Goal: Check status: Check status

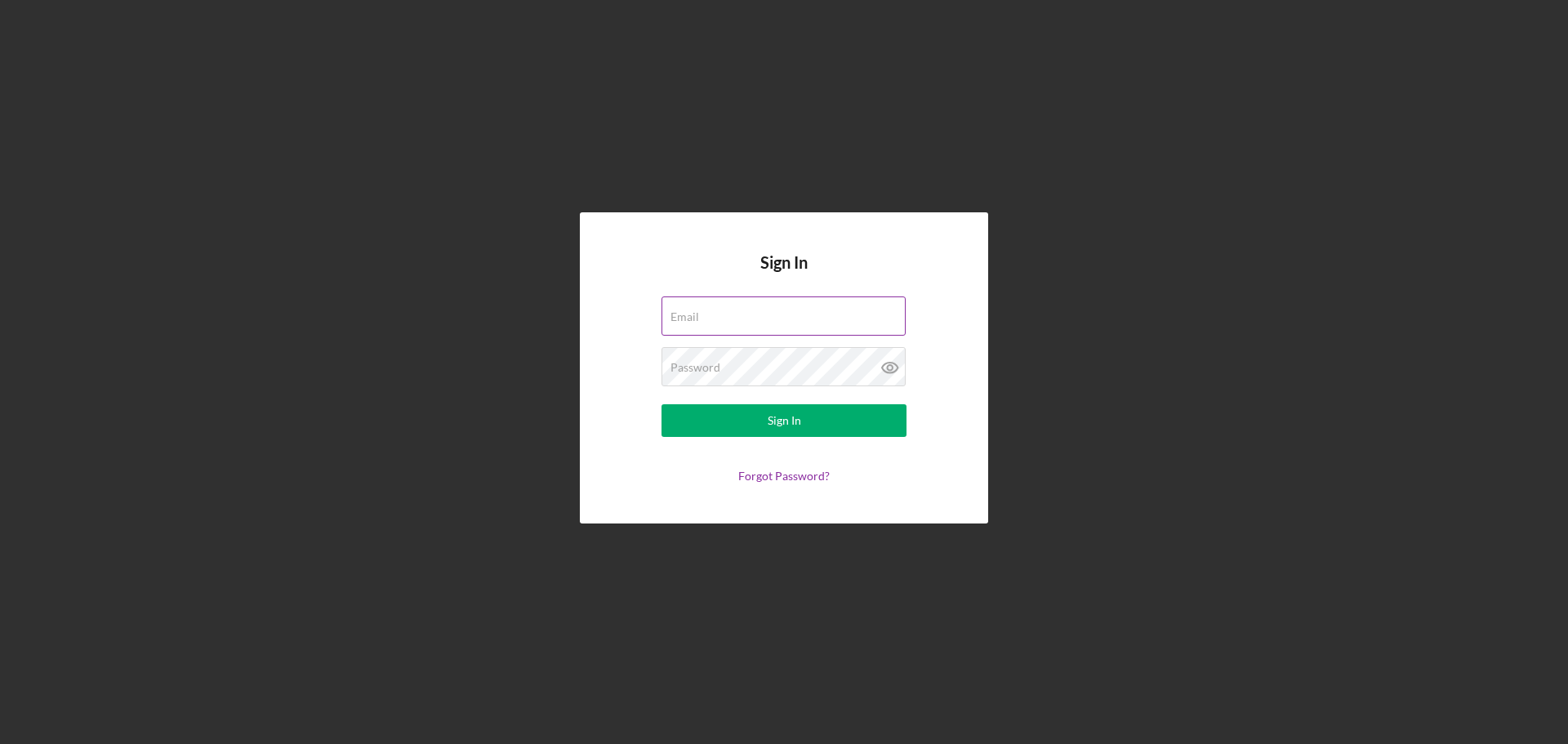
click at [699, 316] on label "Email" at bounding box center [685, 316] width 29 height 13
click at [706, 316] on input "Email" at bounding box center [784, 316] width 244 height 39
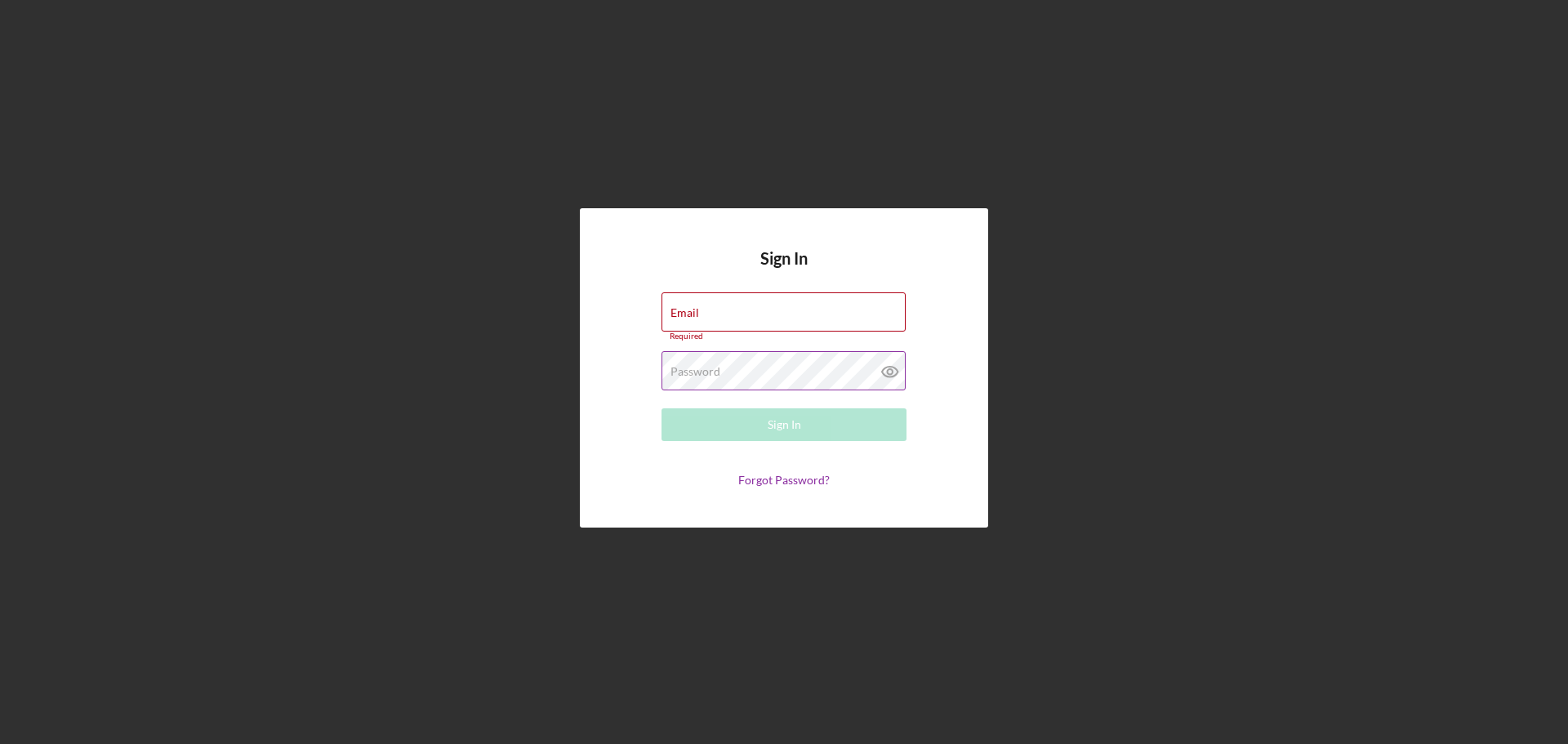
click at [692, 366] on label "Password" at bounding box center [695, 372] width 50 height 13
click at [695, 299] on div "Email Required" at bounding box center [784, 317] width 245 height 49
type input "[EMAIL_ADDRESS][DOMAIN_NAME]"
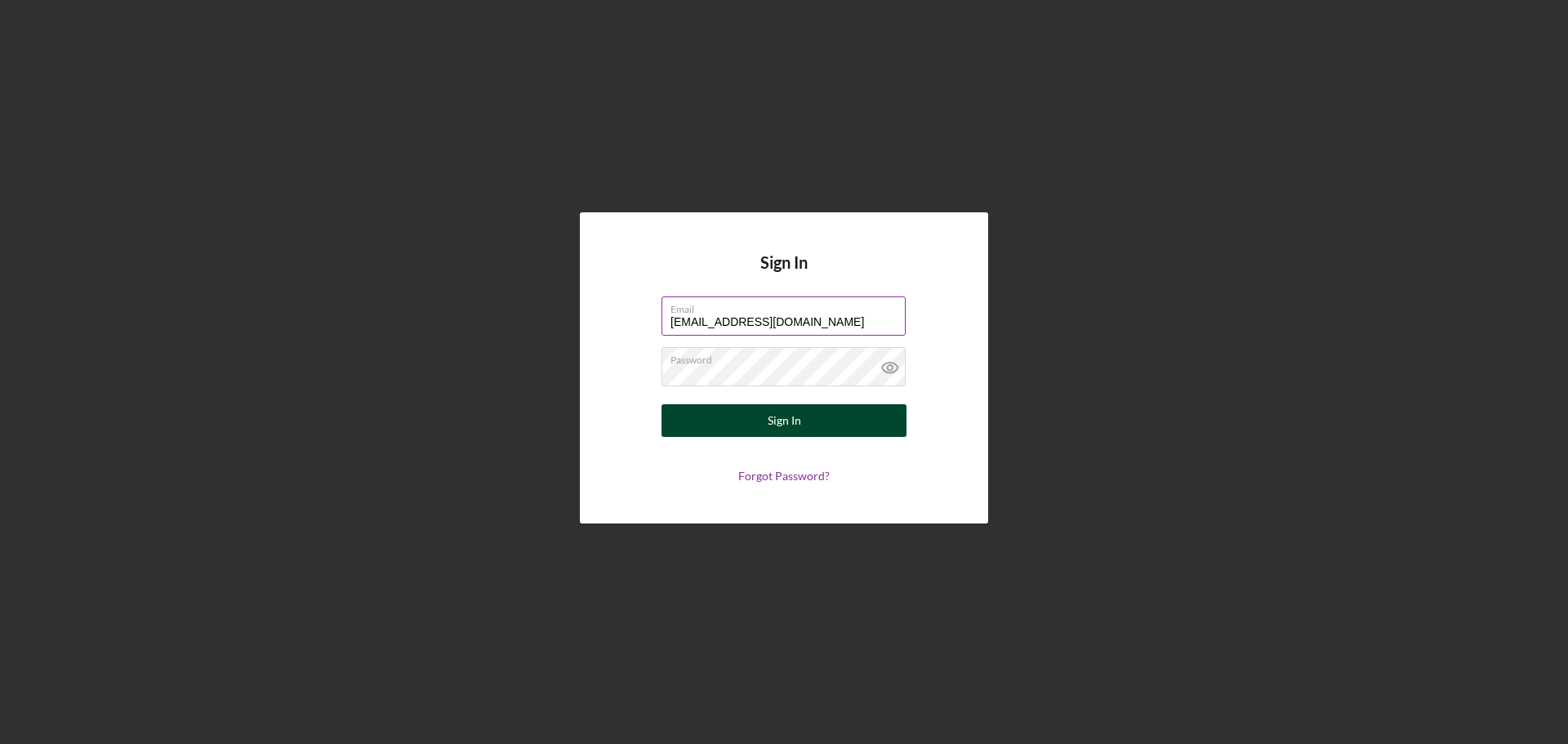
click at [714, 423] on button "Sign In" at bounding box center [784, 420] width 245 height 33
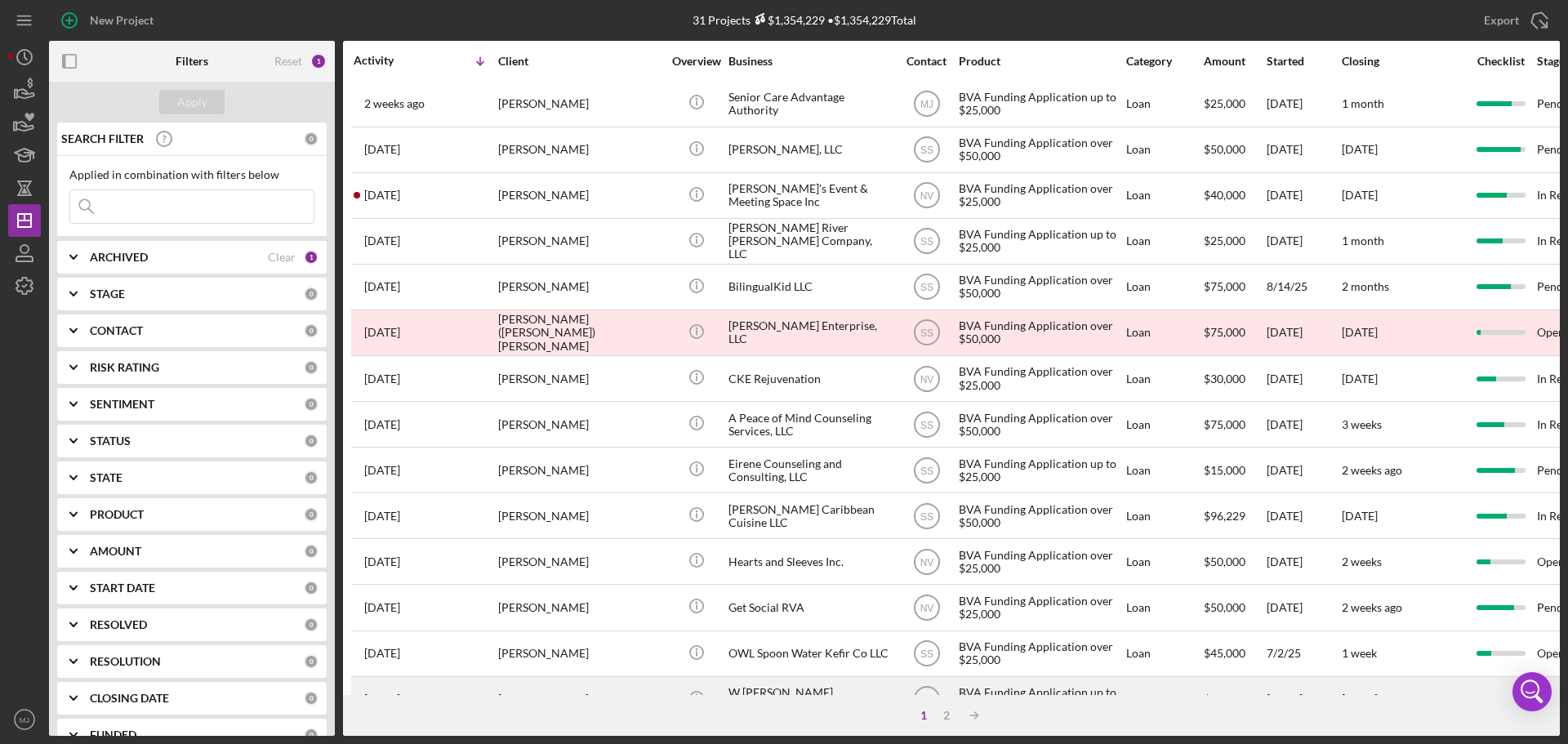
scroll to position [553, 0]
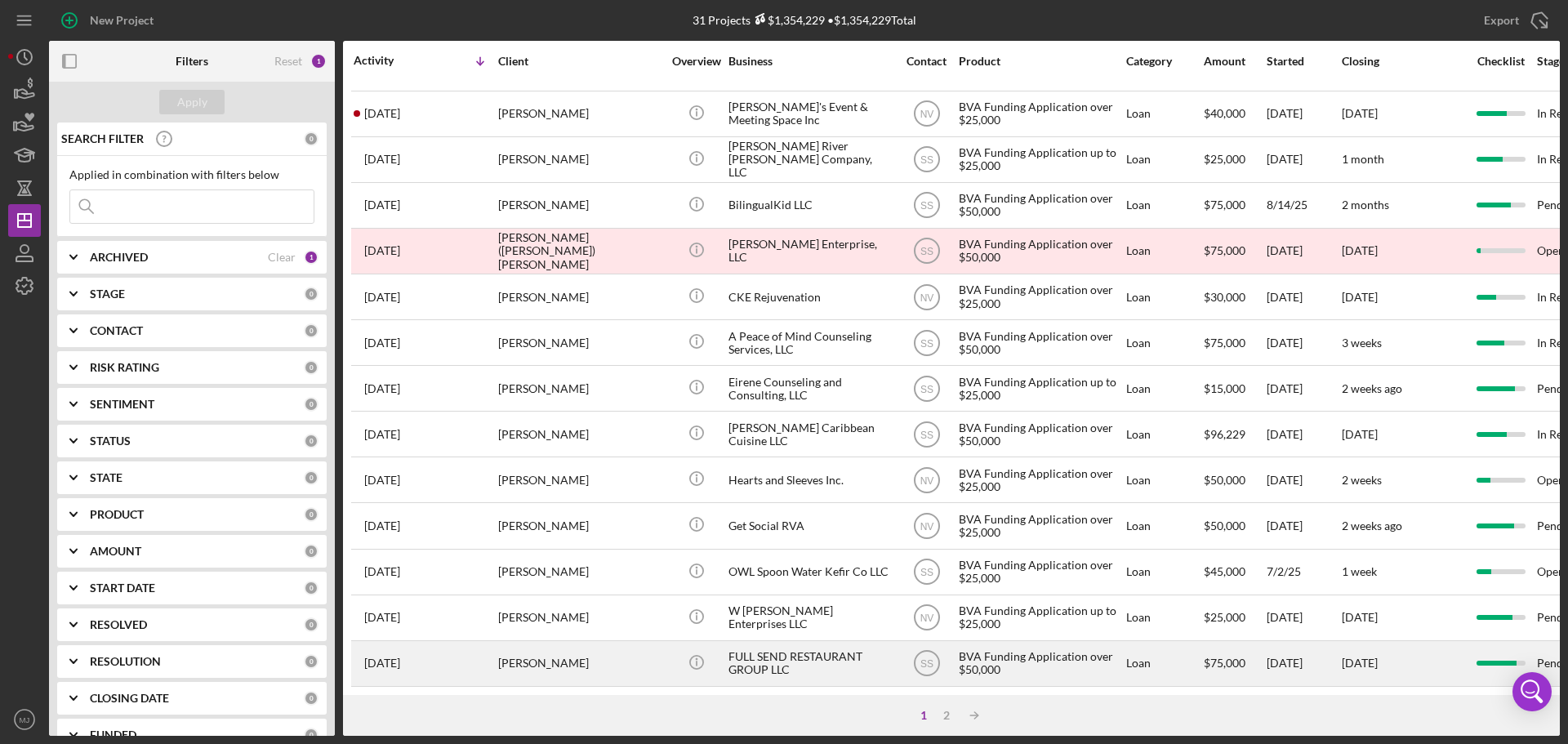
click at [805, 651] on div "FULL SEND RESTAURANT GROUP LLC" at bounding box center [810, 664] width 163 height 43
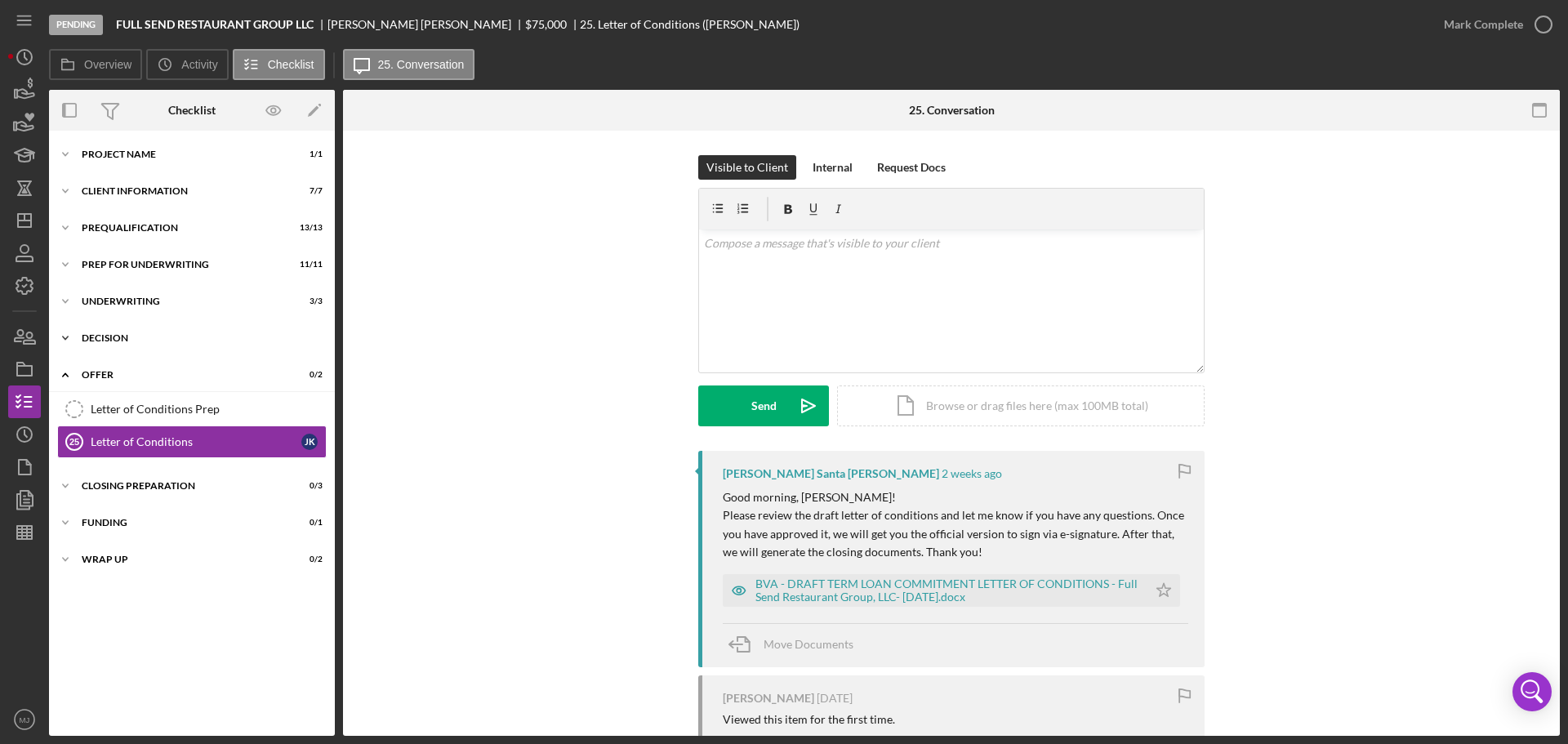
click at [112, 338] on div "Decision" at bounding box center [198, 338] width 232 height 10
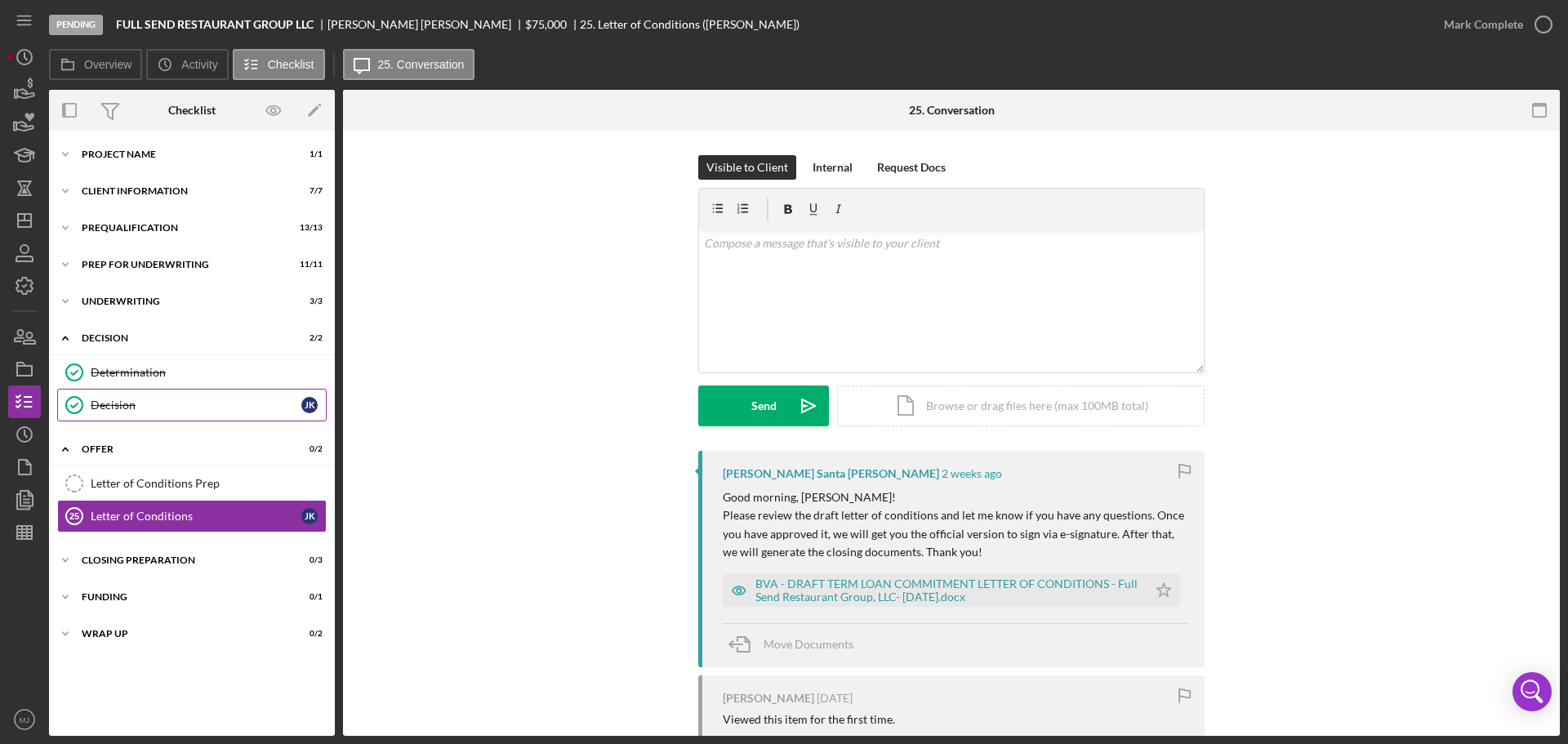
click at [130, 414] on link "Decision Decision J K" at bounding box center [192, 405] width 270 height 33
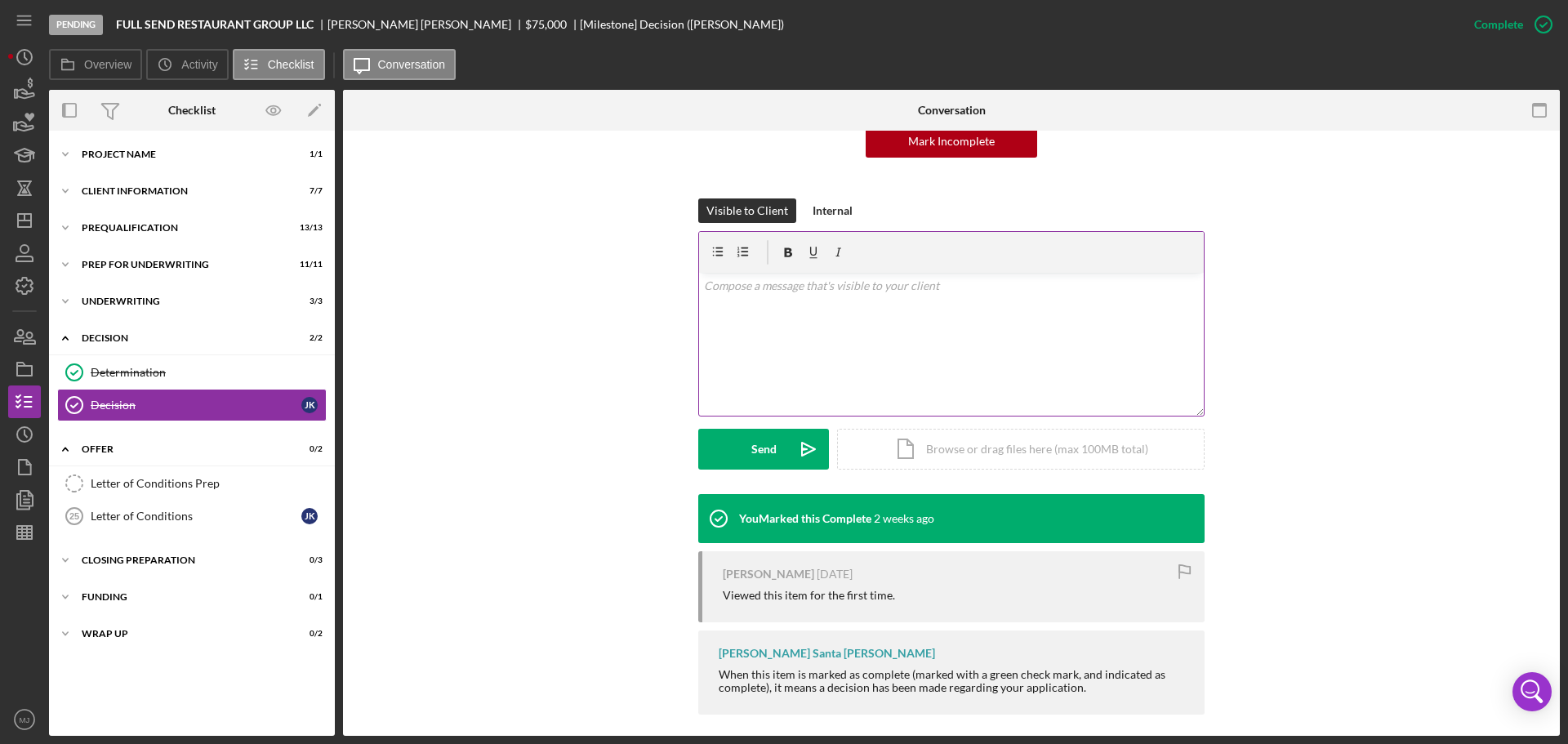
scroll to position [193, 0]
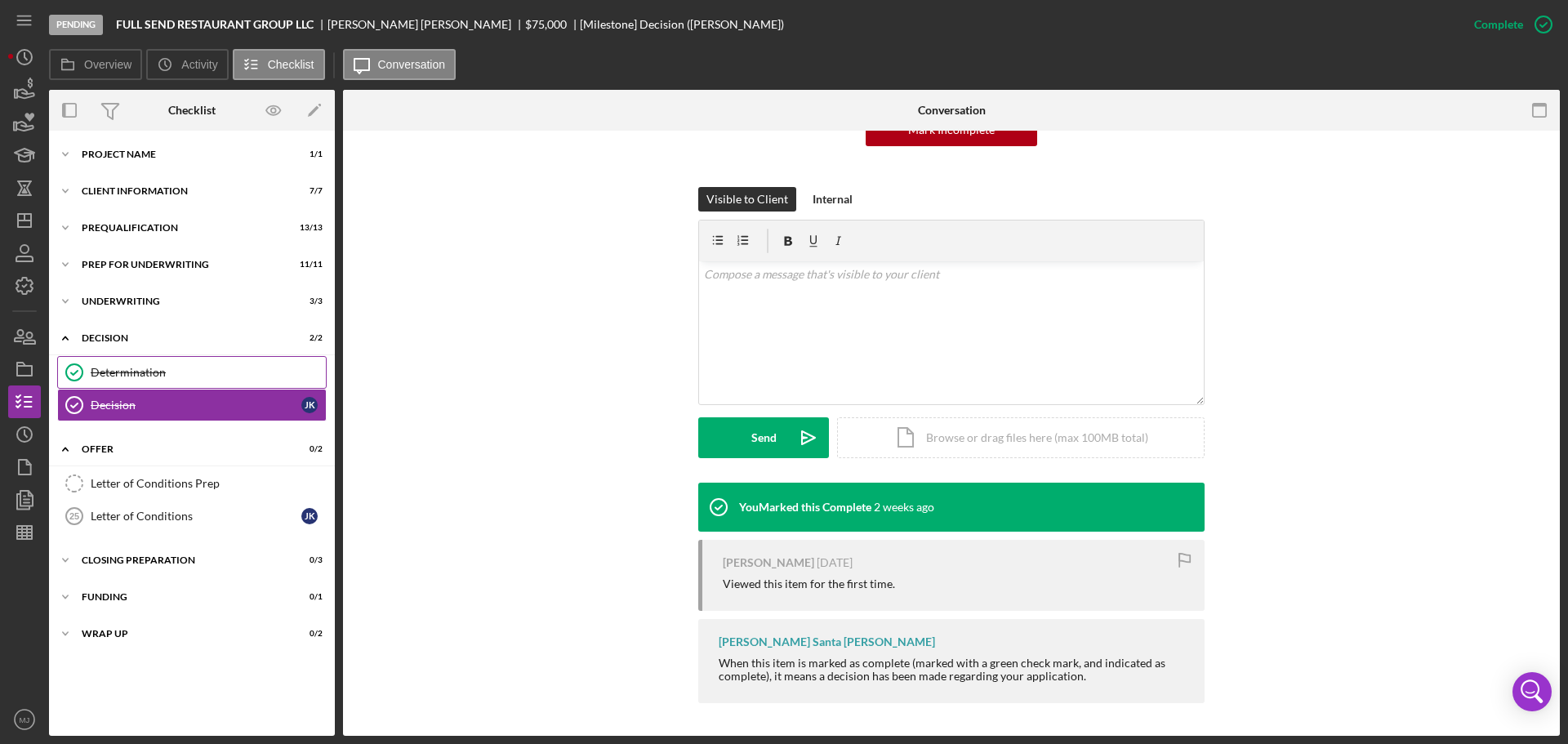
click at [120, 365] on link "Determination Determination" at bounding box center [192, 372] width 270 height 33
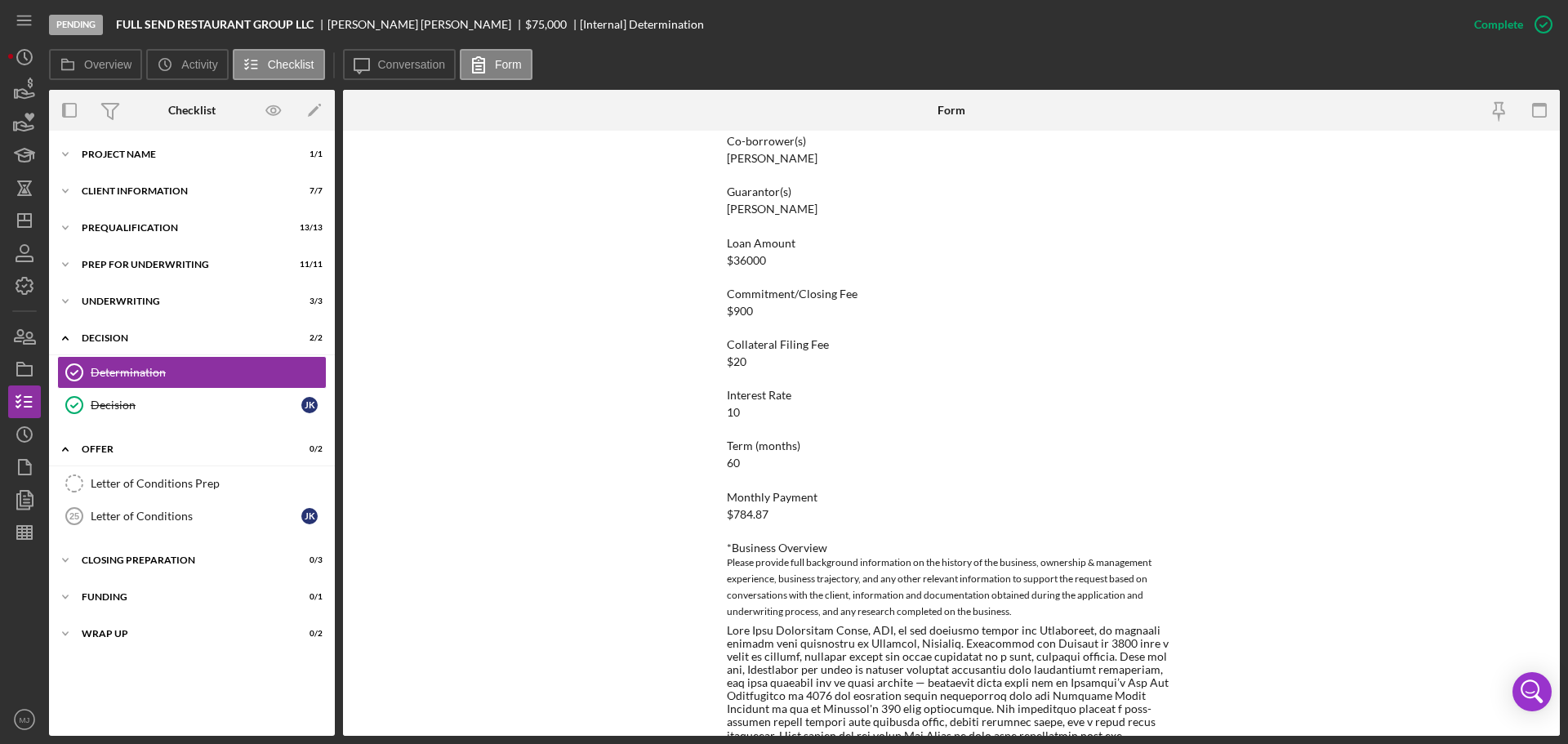
scroll to position [327, 0]
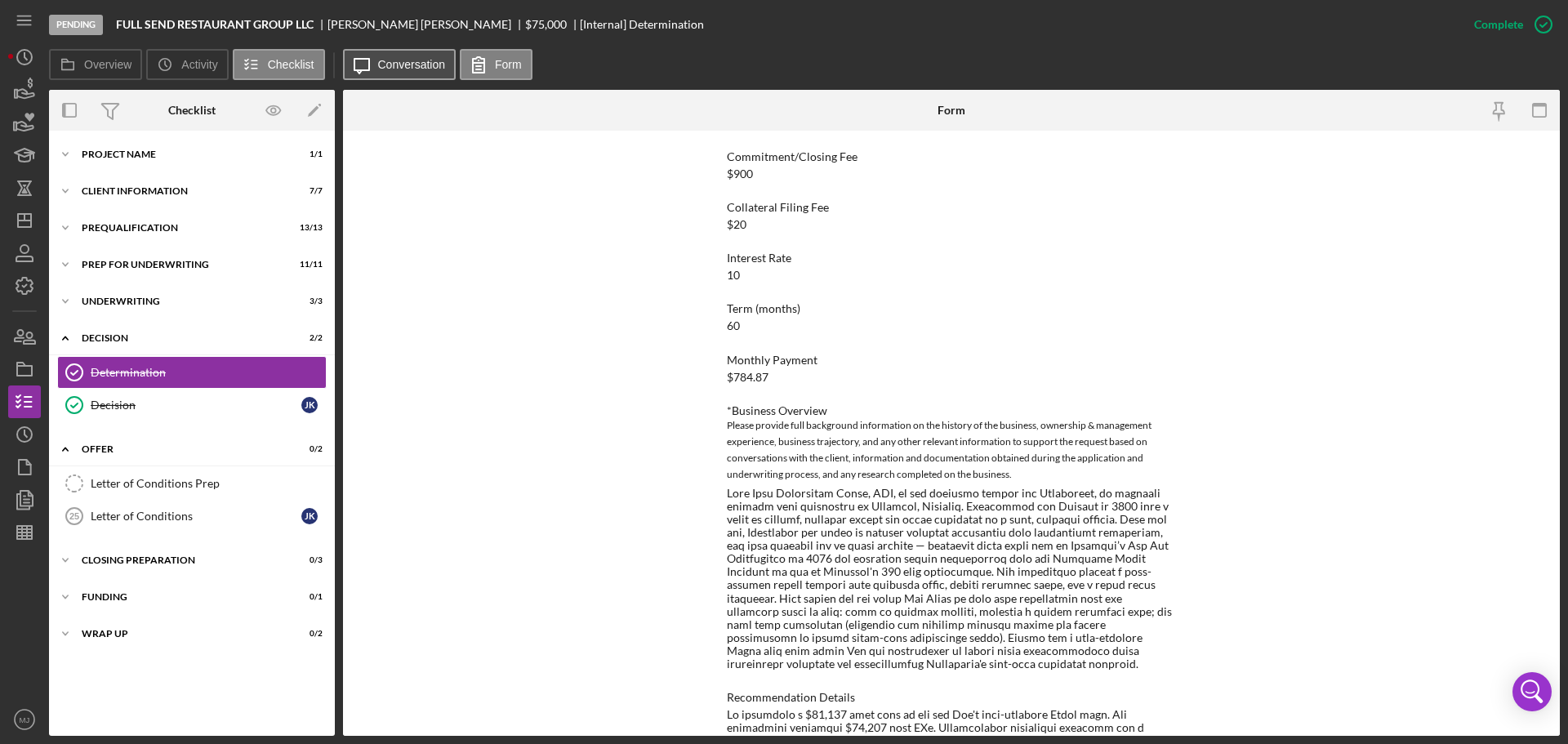
click at [423, 64] on label "Conversation" at bounding box center [412, 64] width 68 height 13
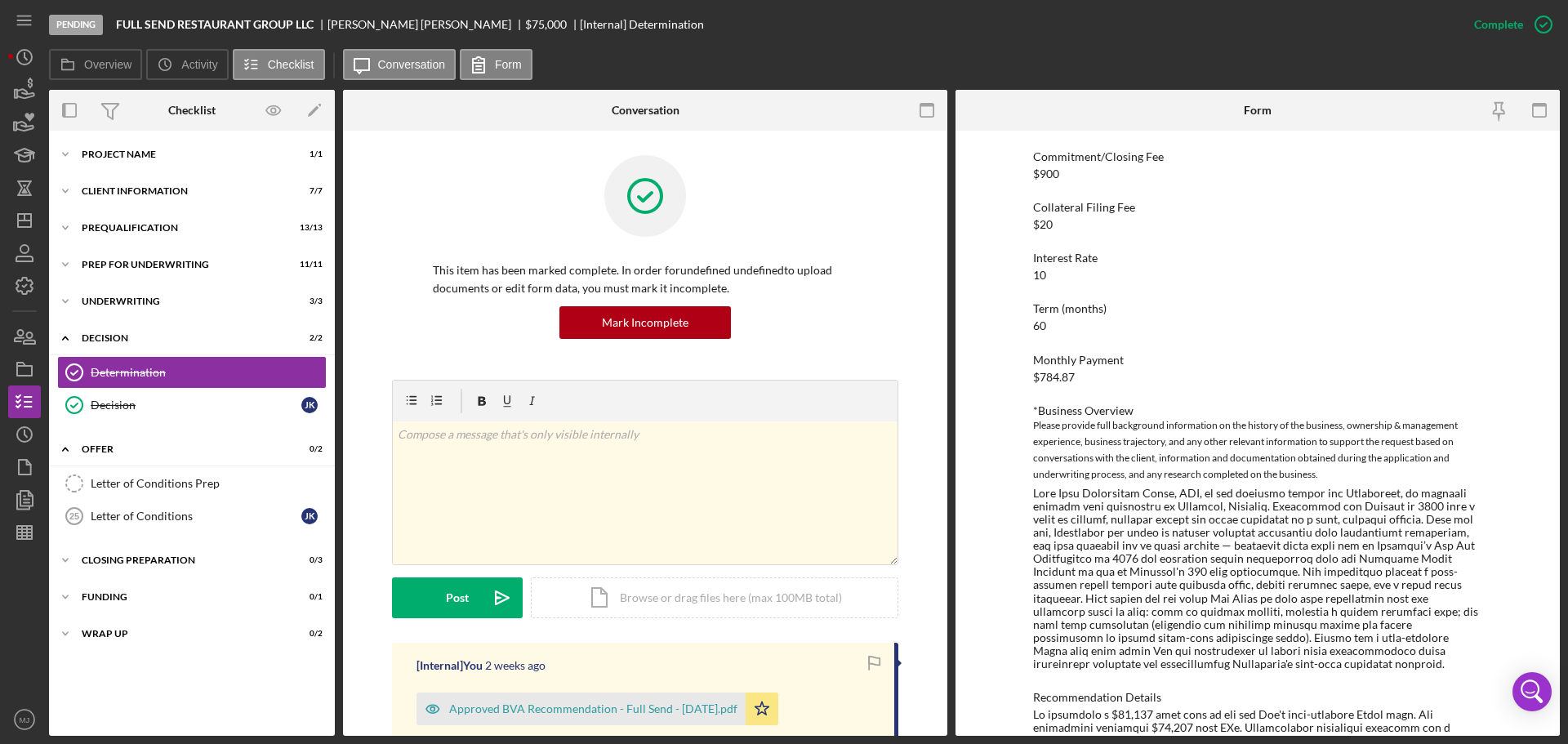
click at [626, 705] on div "Approved BVA Recommendation - Full Send - [DATE].pdf" at bounding box center [593, 709] width 289 height 13
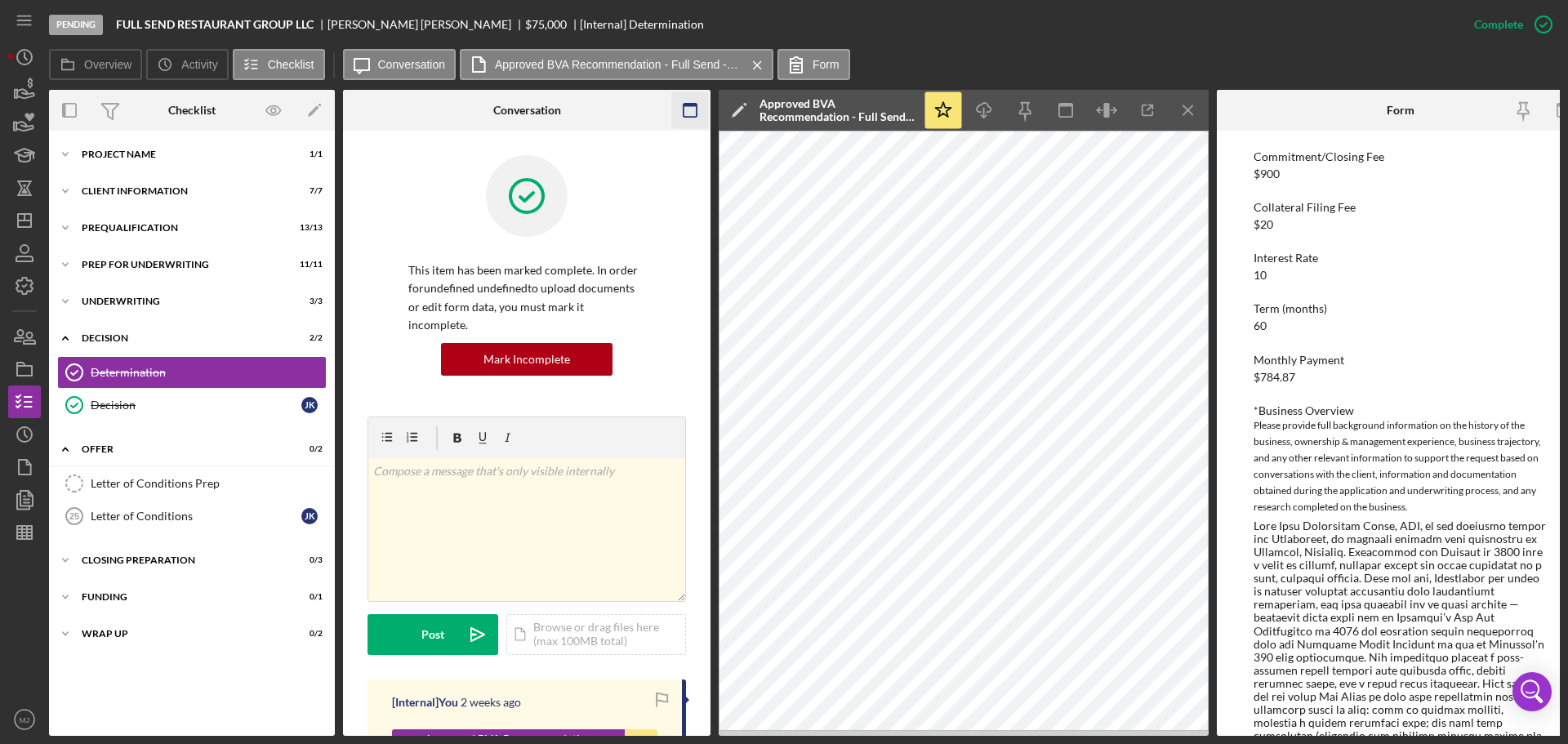
click at [692, 113] on icon "button" at bounding box center [689, 110] width 36 height 36
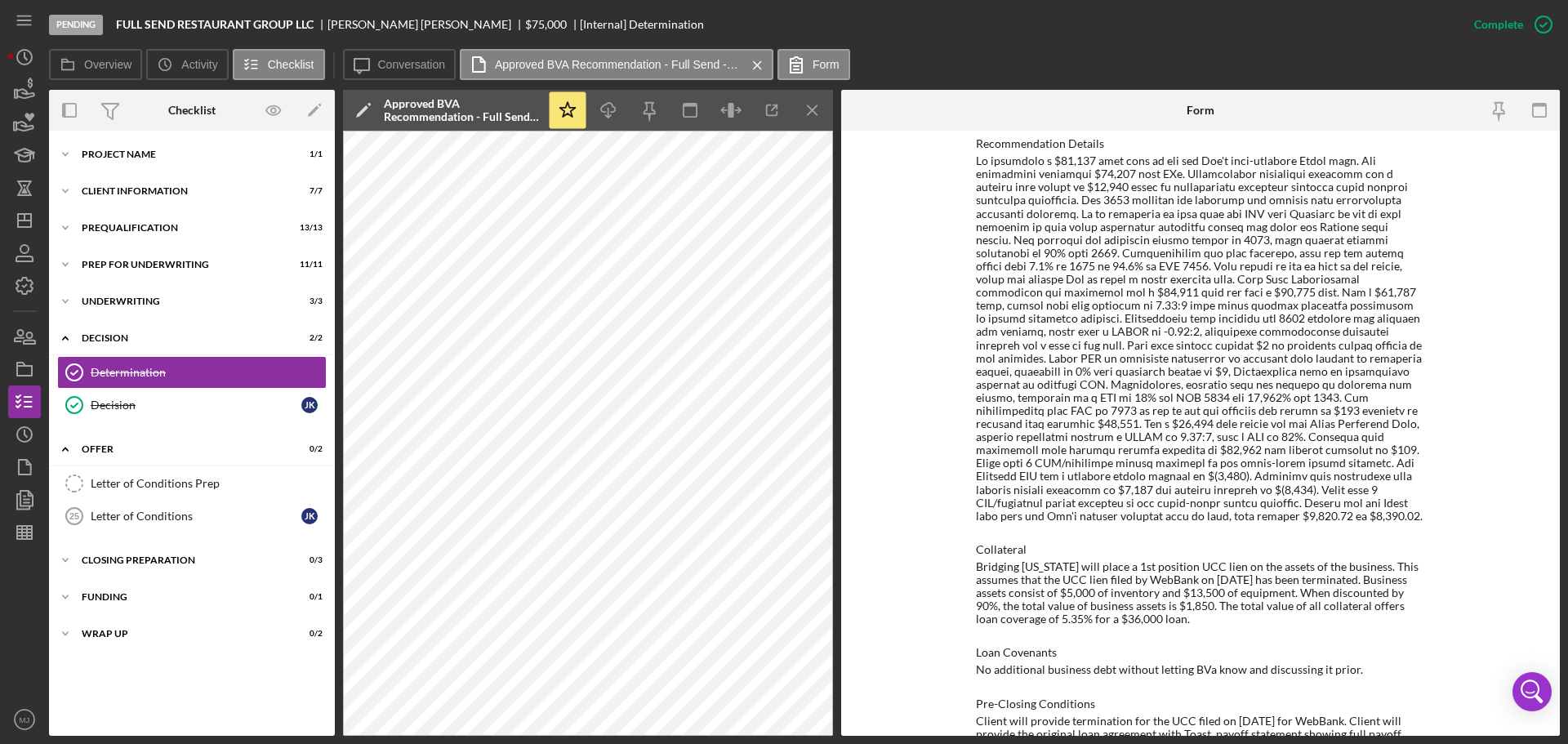
scroll to position [1038, 0]
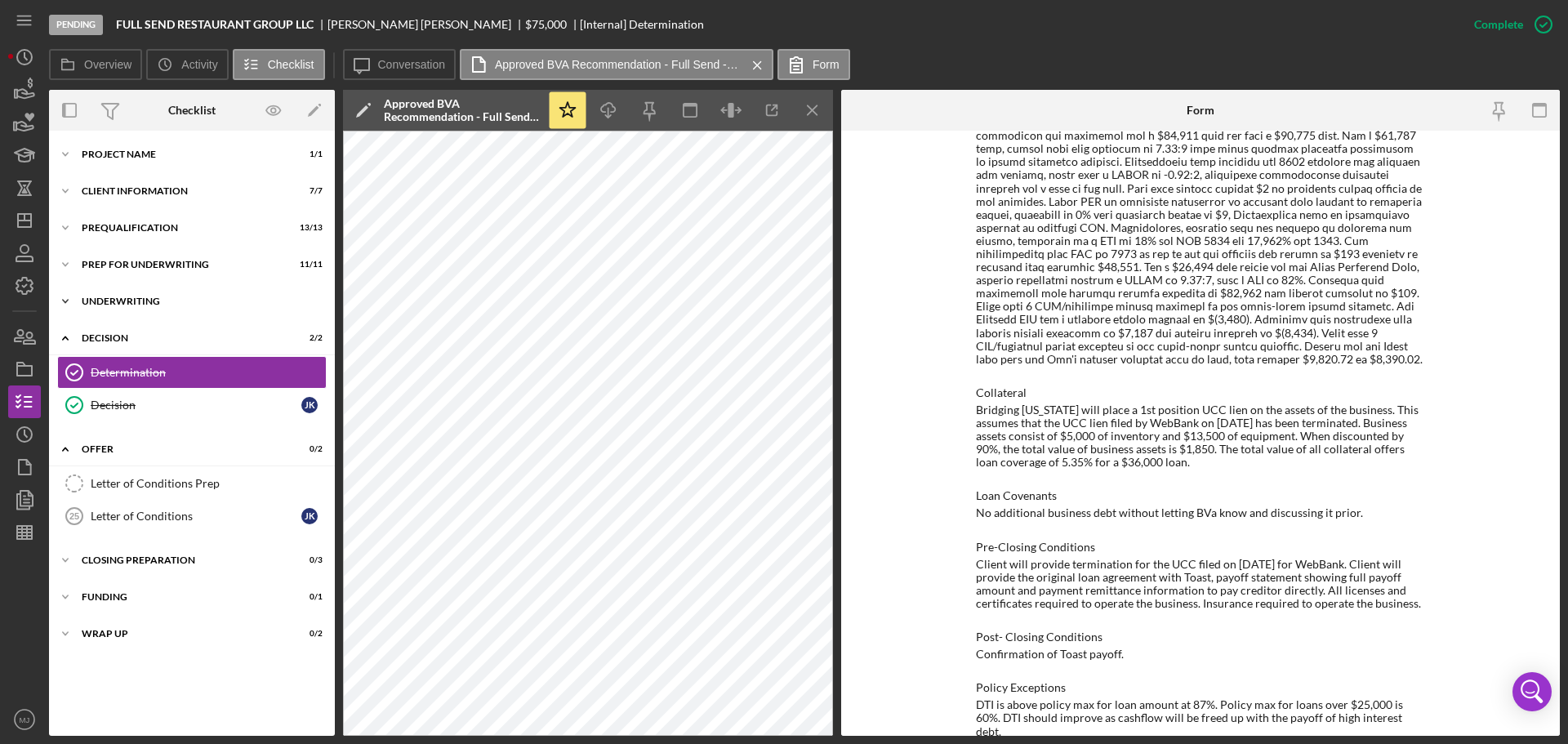
click at [136, 307] on div "Icon/Expander Underwriting 3 / 3" at bounding box center [192, 301] width 286 height 33
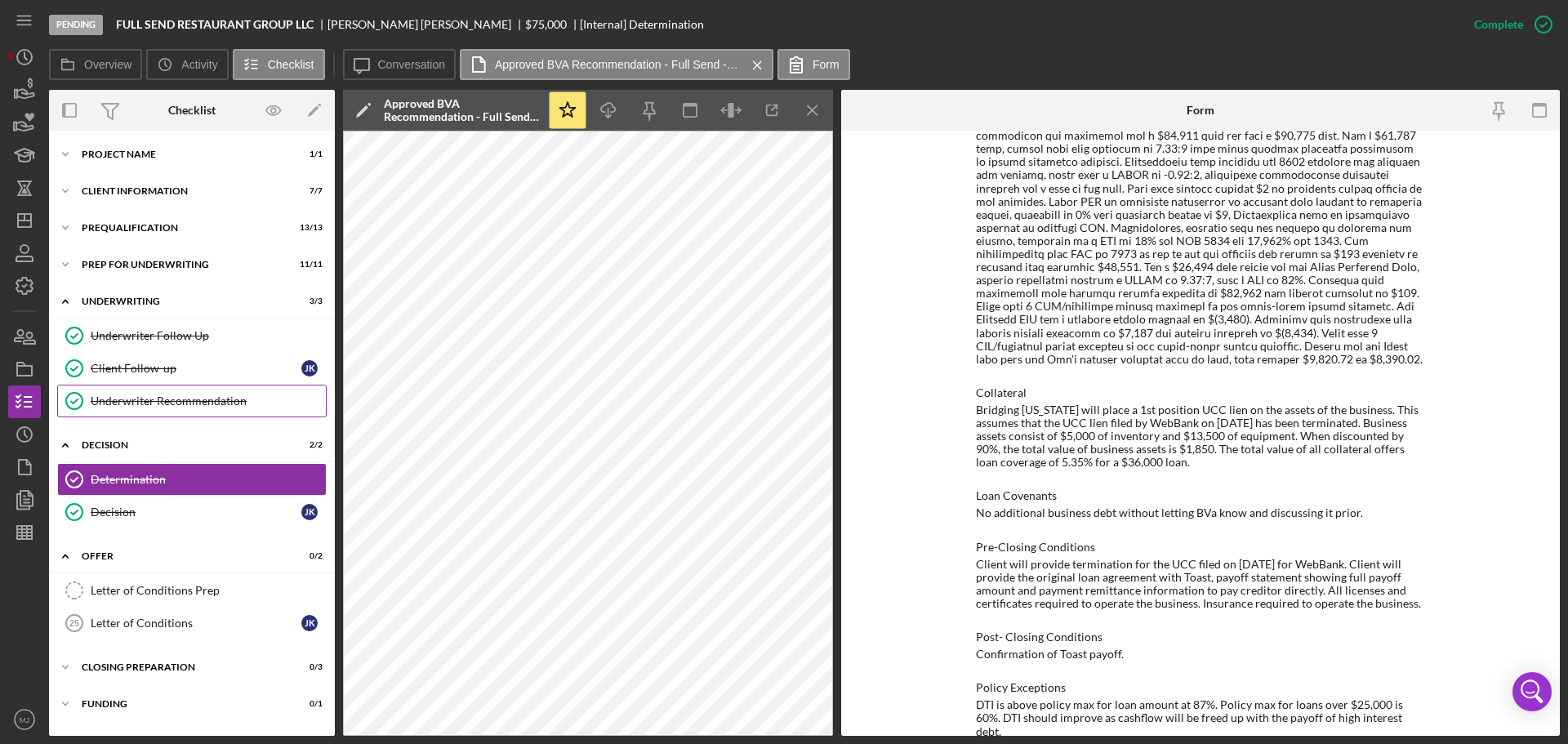
click at [134, 391] on link "Underwriter Recommendation Underwriter Recommendation" at bounding box center [192, 400] width 270 height 33
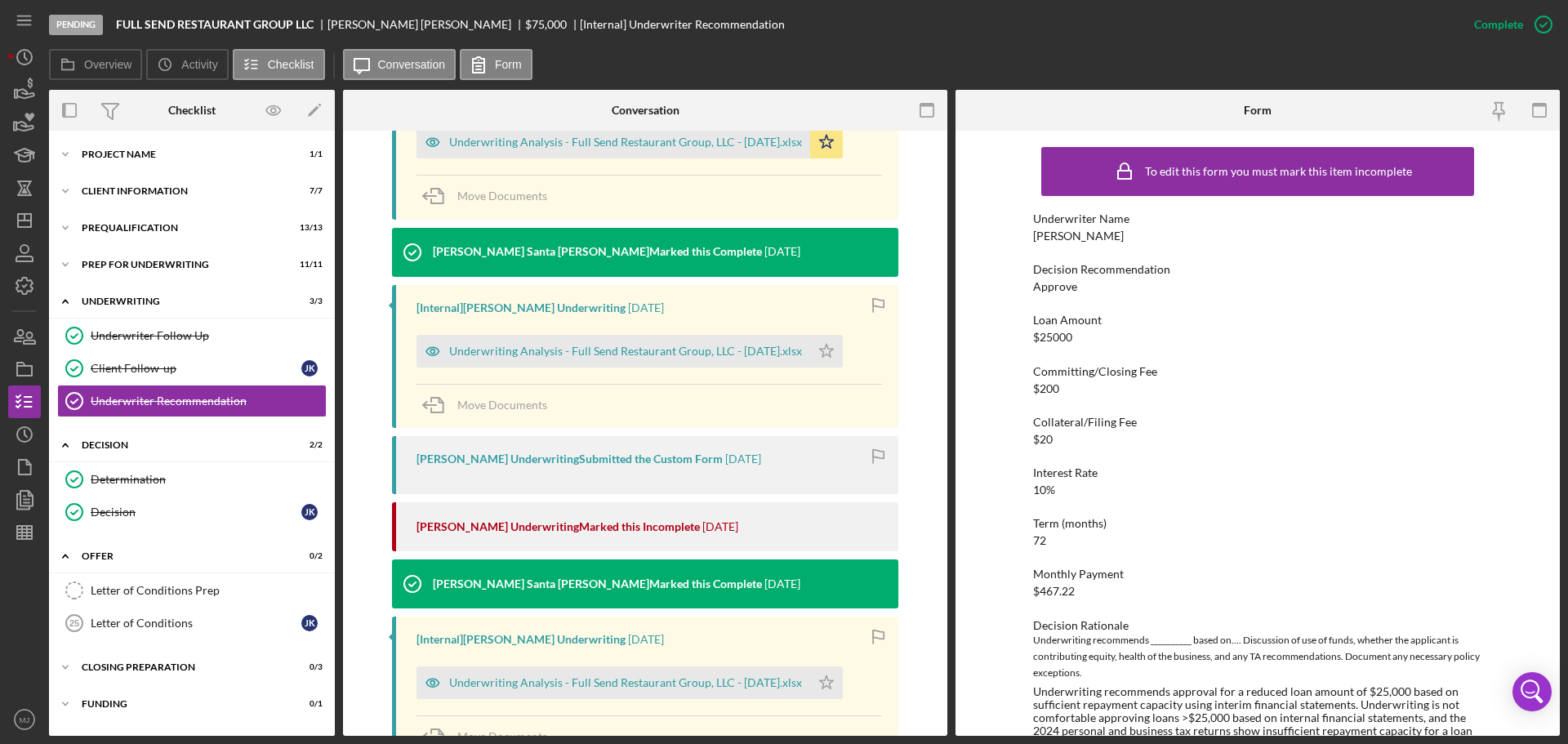
scroll to position [1129, 0]
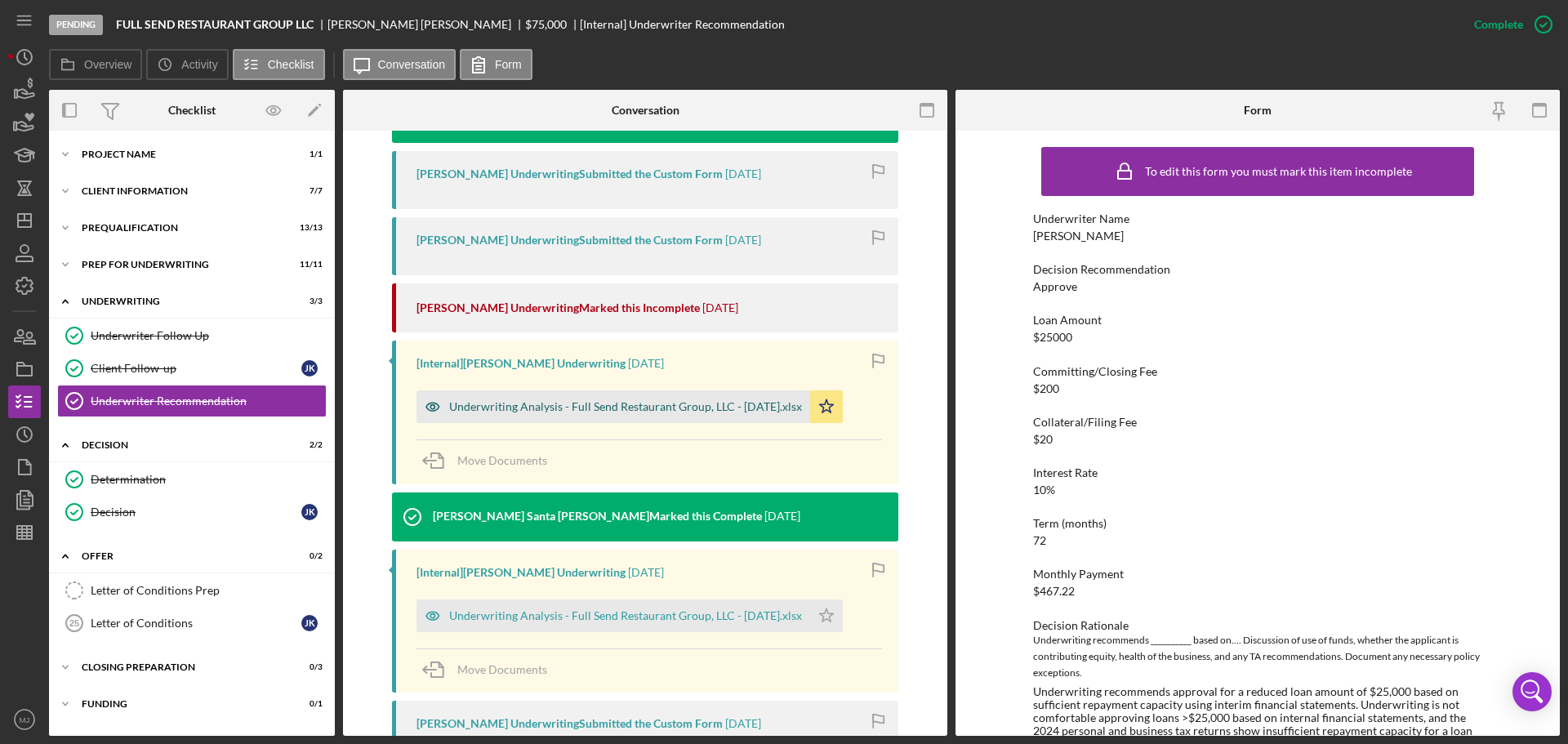
click at [630, 412] on div "Underwriting Analysis - Full Send Restaurant Group, LLC - [DATE].xlsx" at bounding box center [625, 406] width 353 height 13
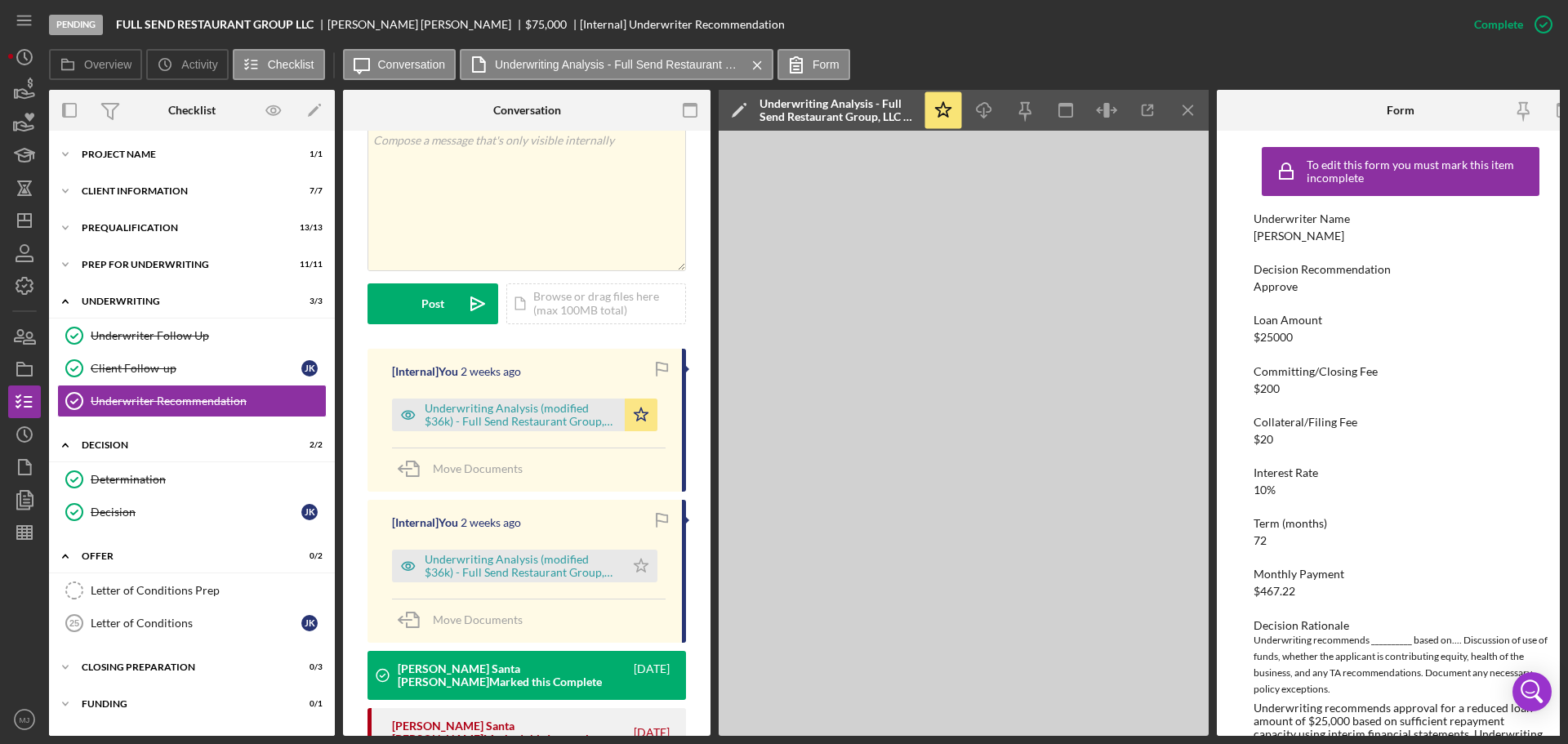
scroll to position [0, 0]
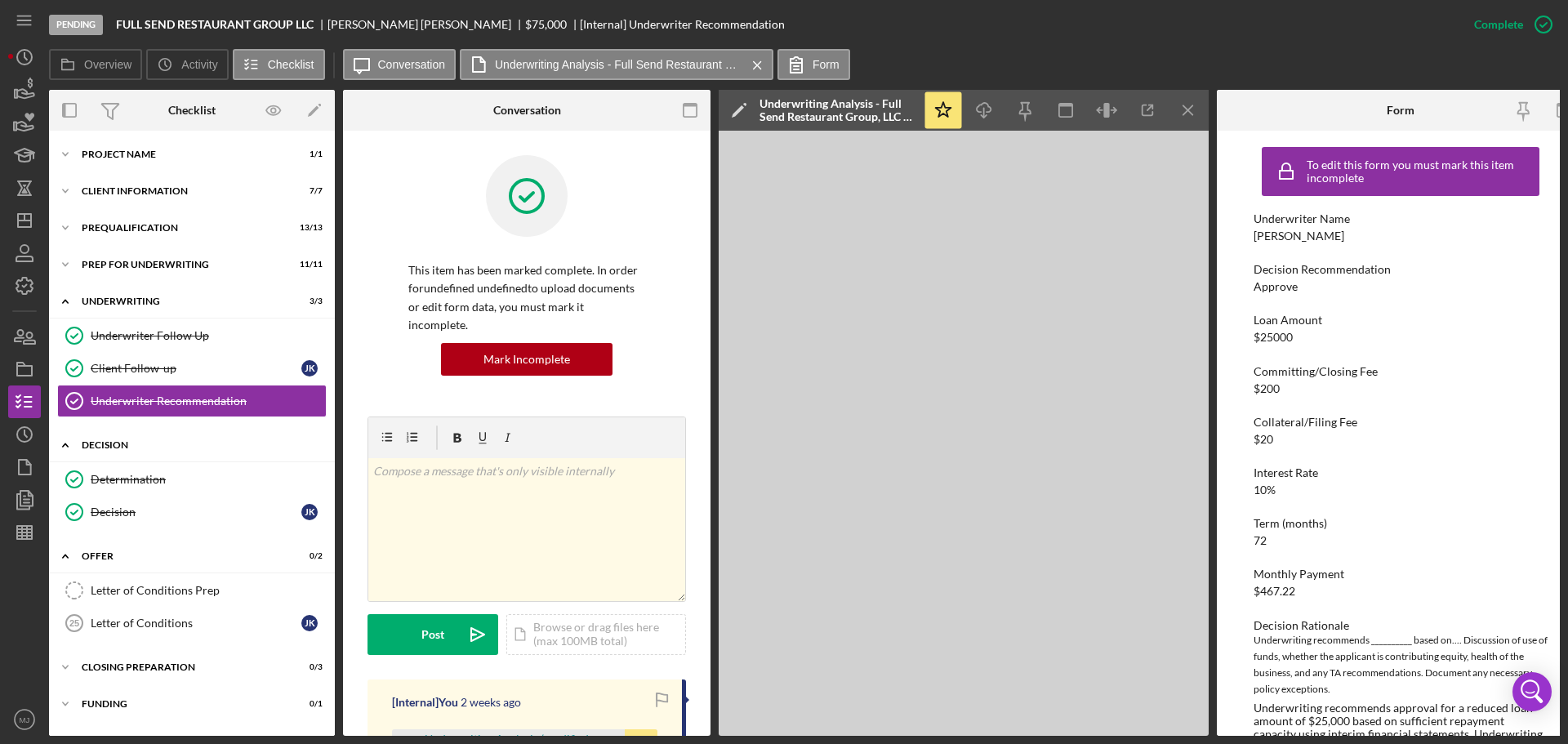
click at [130, 461] on div "Icon/Expander Decision 2 / 2" at bounding box center [192, 445] width 286 height 34
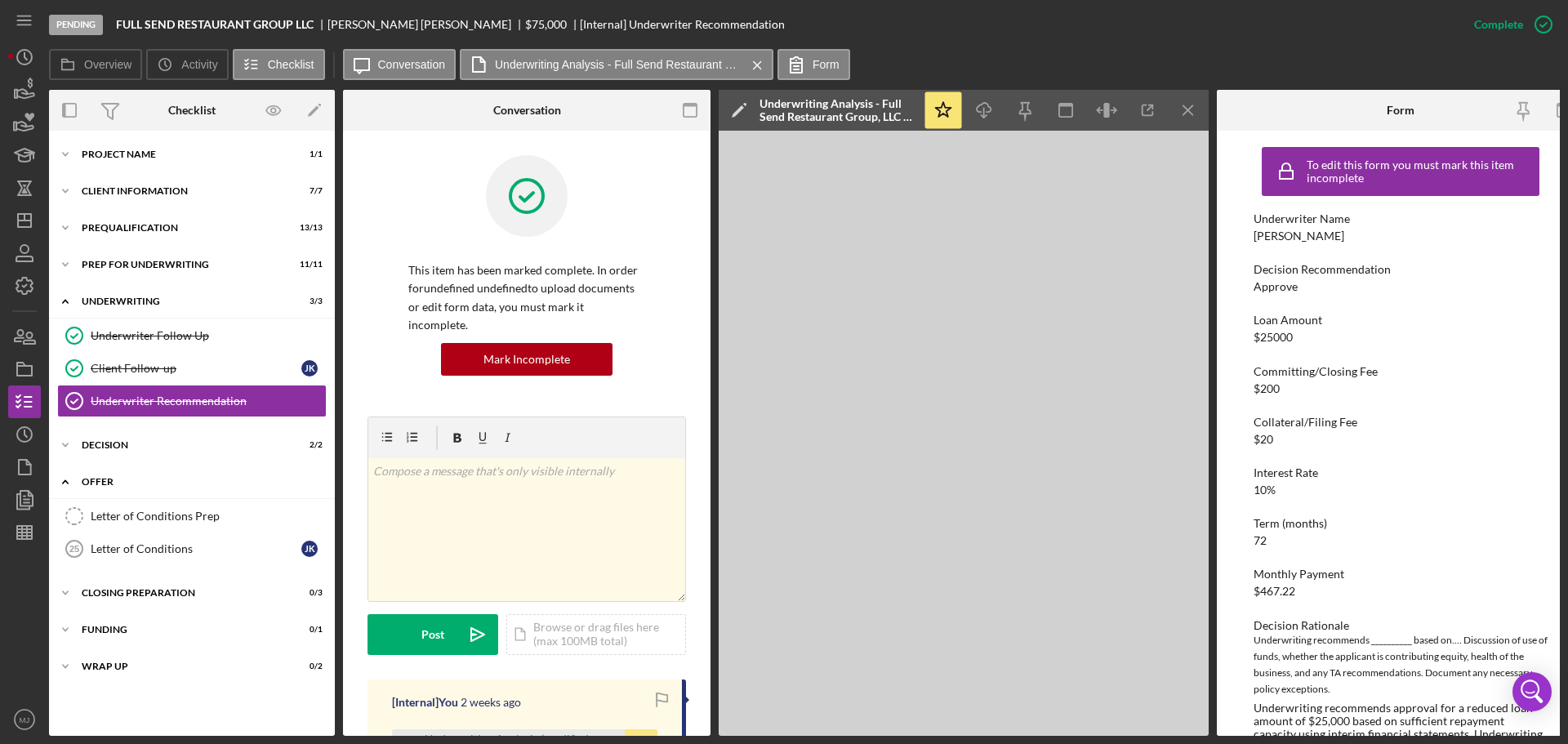
click at [128, 466] on div "Icon/Expander Offer 0 / 2" at bounding box center [192, 483] width 286 height 34
click at [111, 446] on div "Decision" at bounding box center [198, 445] width 232 height 10
click at [108, 480] on div "Determination" at bounding box center [208, 479] width 235 height 13
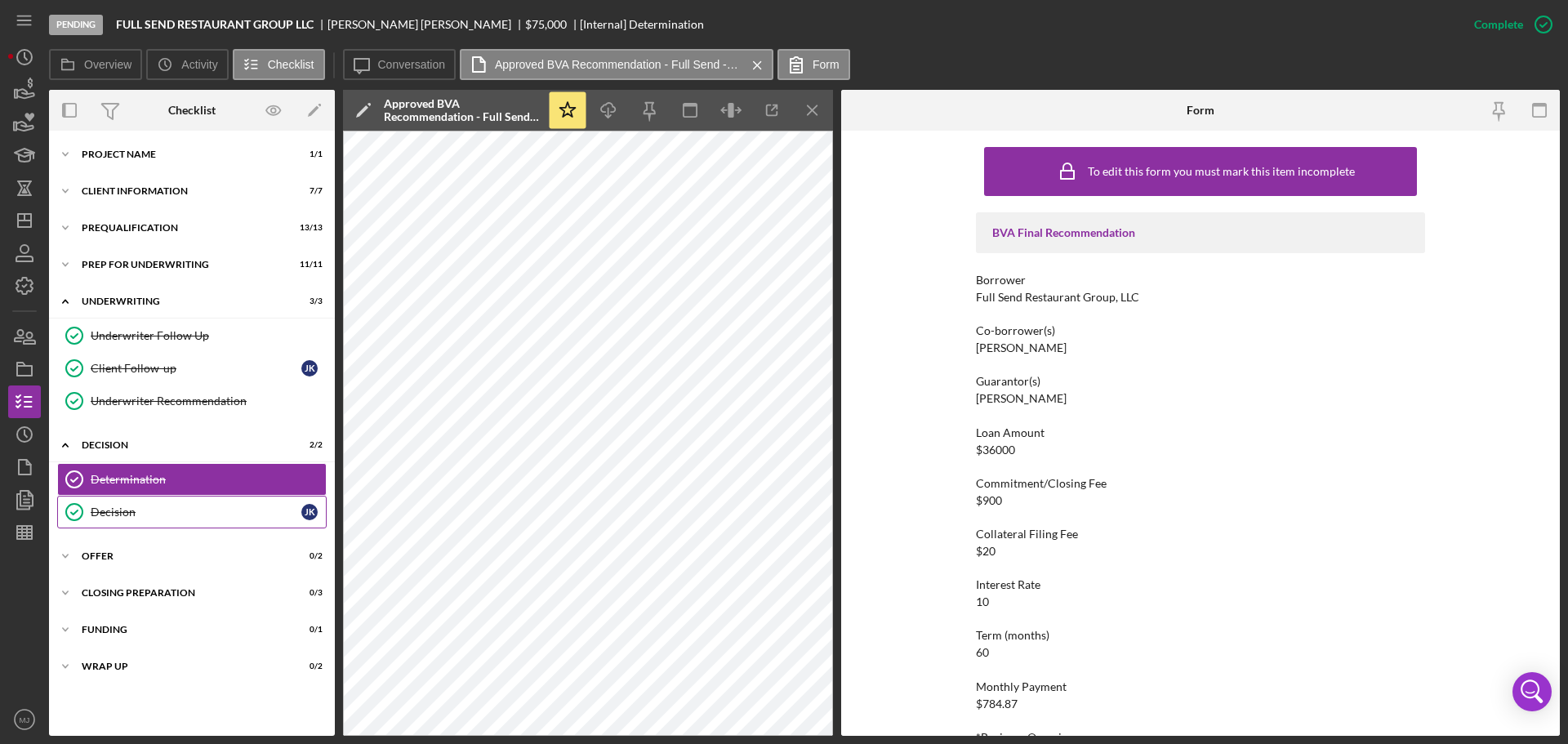
click at [226, 505] on link "Decision Decision J K" at bounding box center [192, 511] width 270 height 33
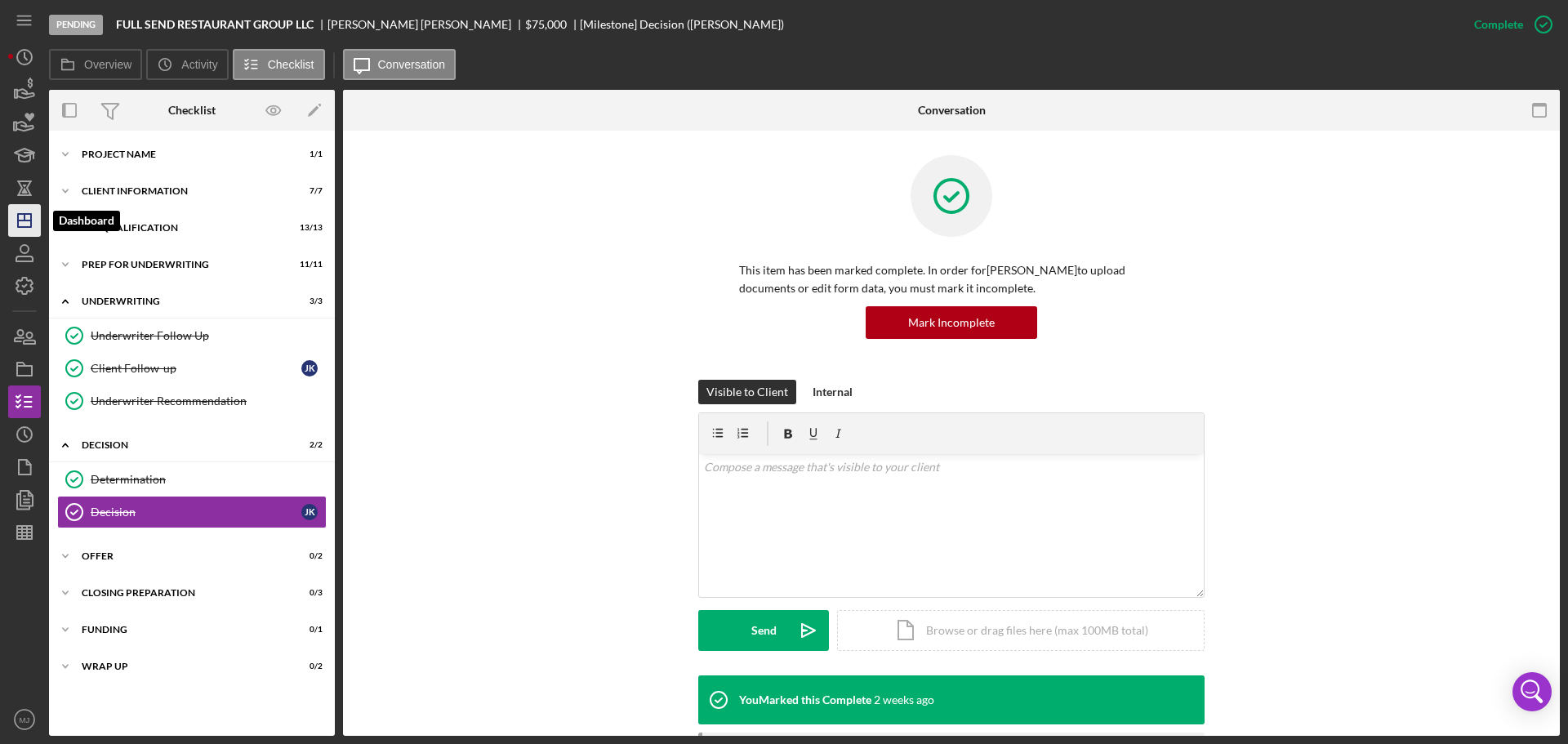
click at [33, 225] on icon "Icon/Dashboard" at bounding box center [24, 220] width 40 height 40
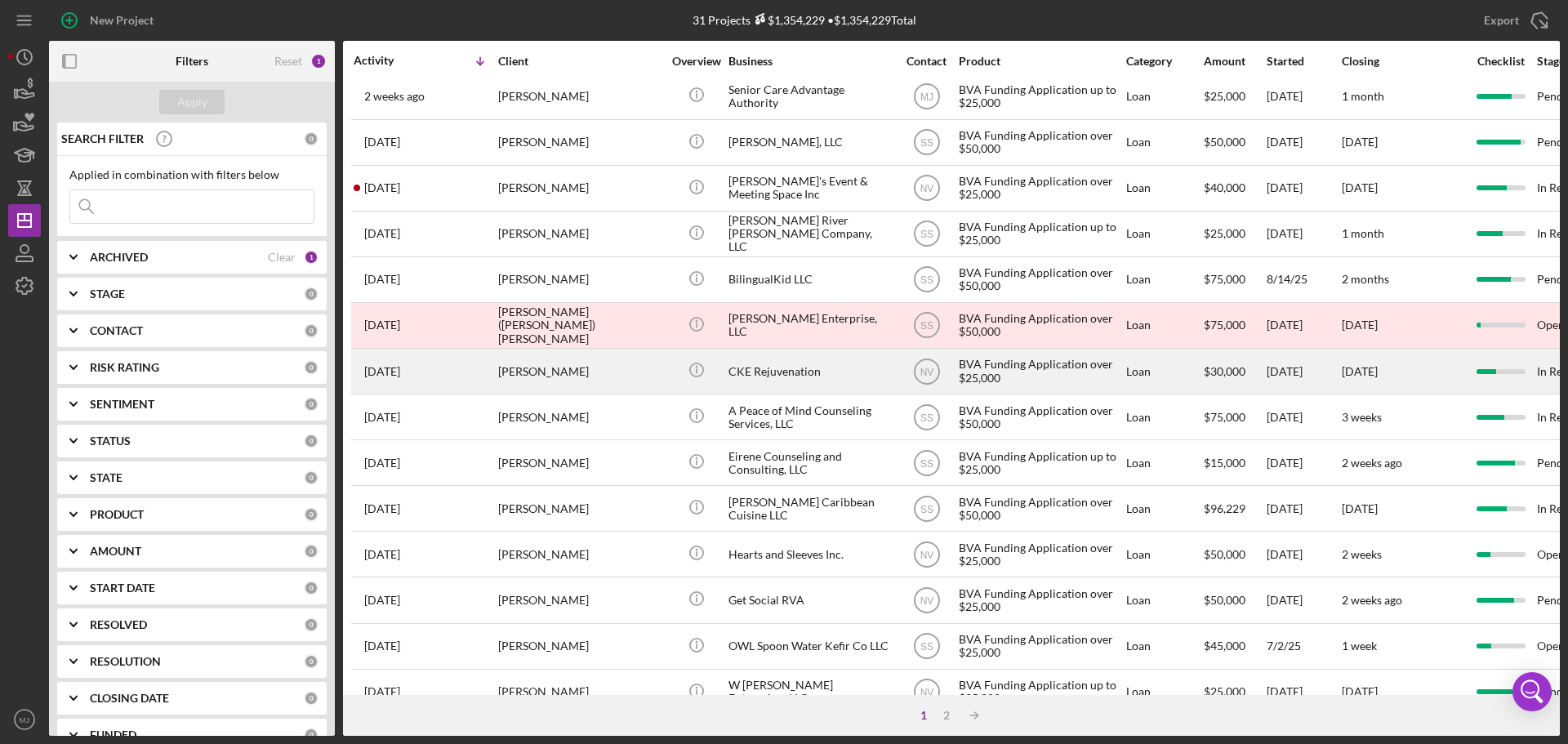
scroll to position [490, 0]
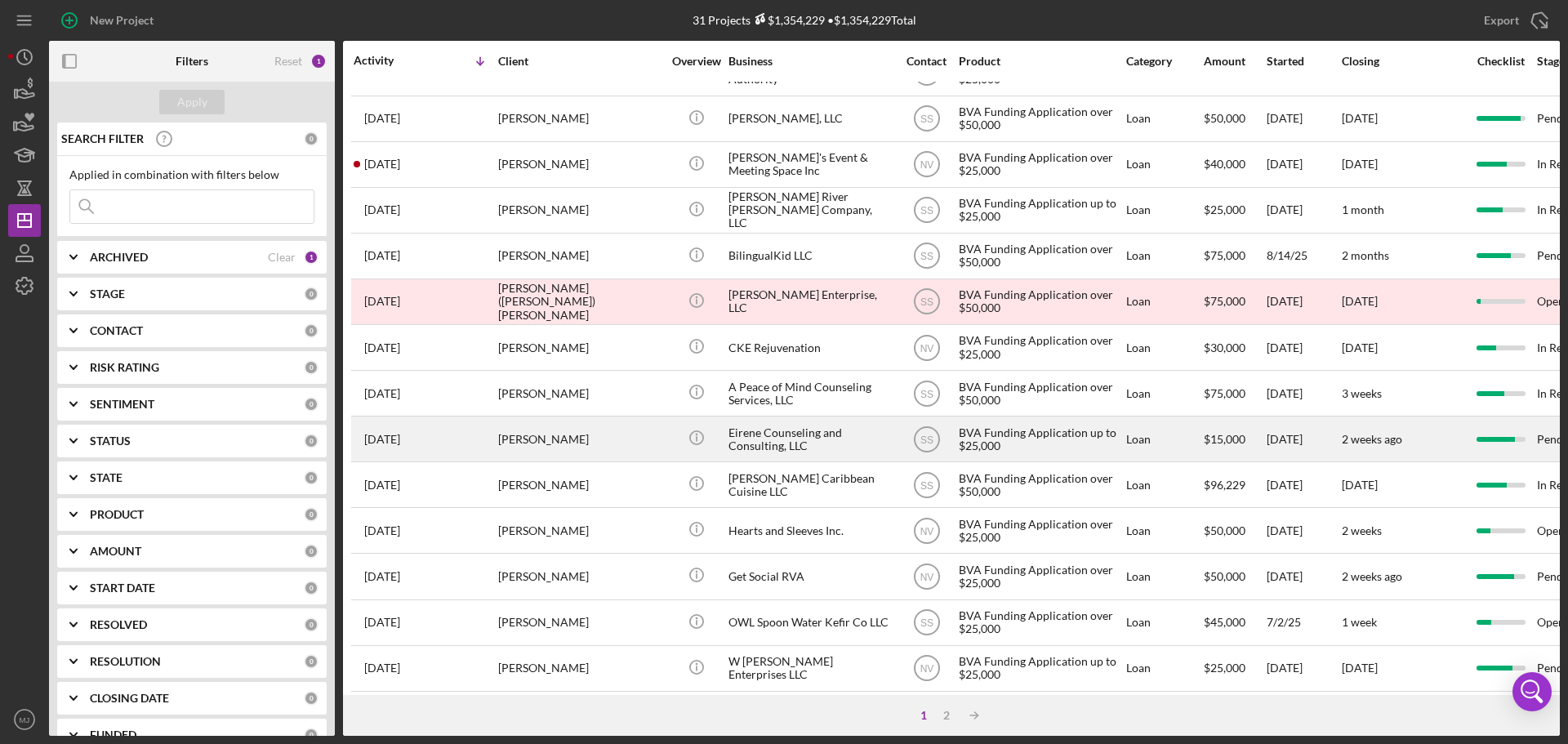
click at [785, 438] on div "Eirene Counseling and Consulting, LLC" at bounding box center [810, 440] width 163 height 43
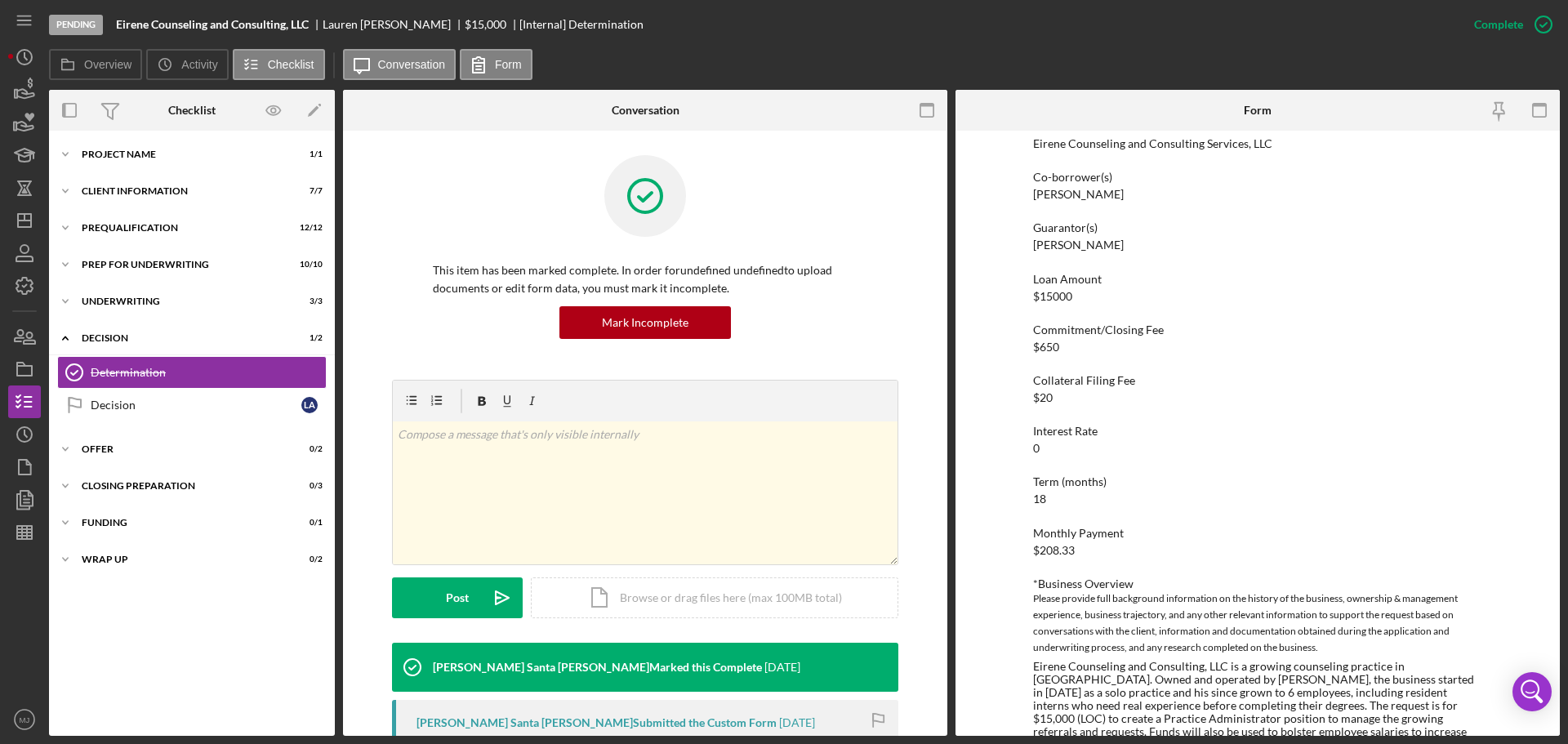
scroll to position [164, 0]
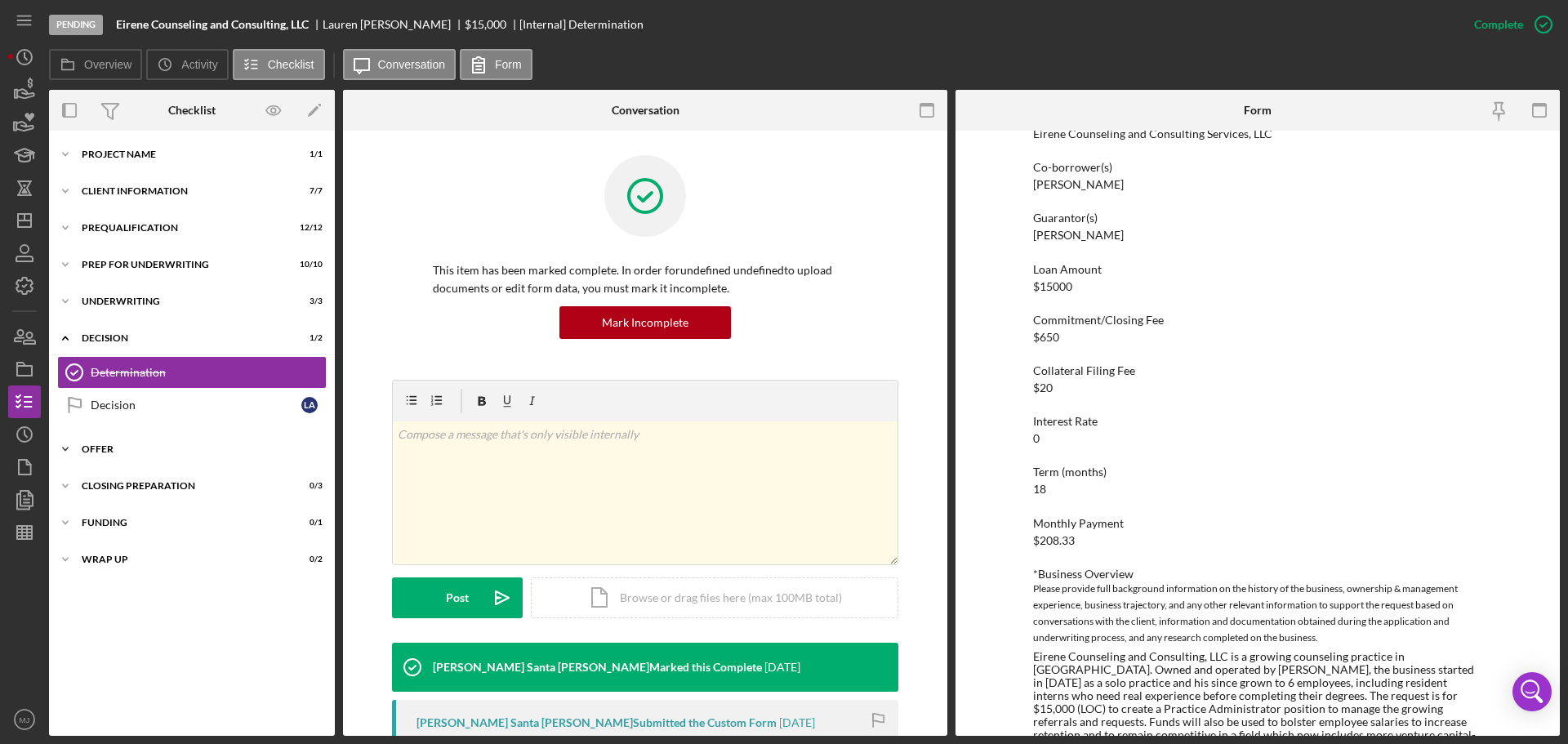
click at [96, 455] on div "Icon/Expander Offer 0 / 2" at bounding box center [192, 448] width 286 height 33
click at [119, 485] on div "Letter of Conditions Prep" at bounding box center [208, 483] width 235 height 13
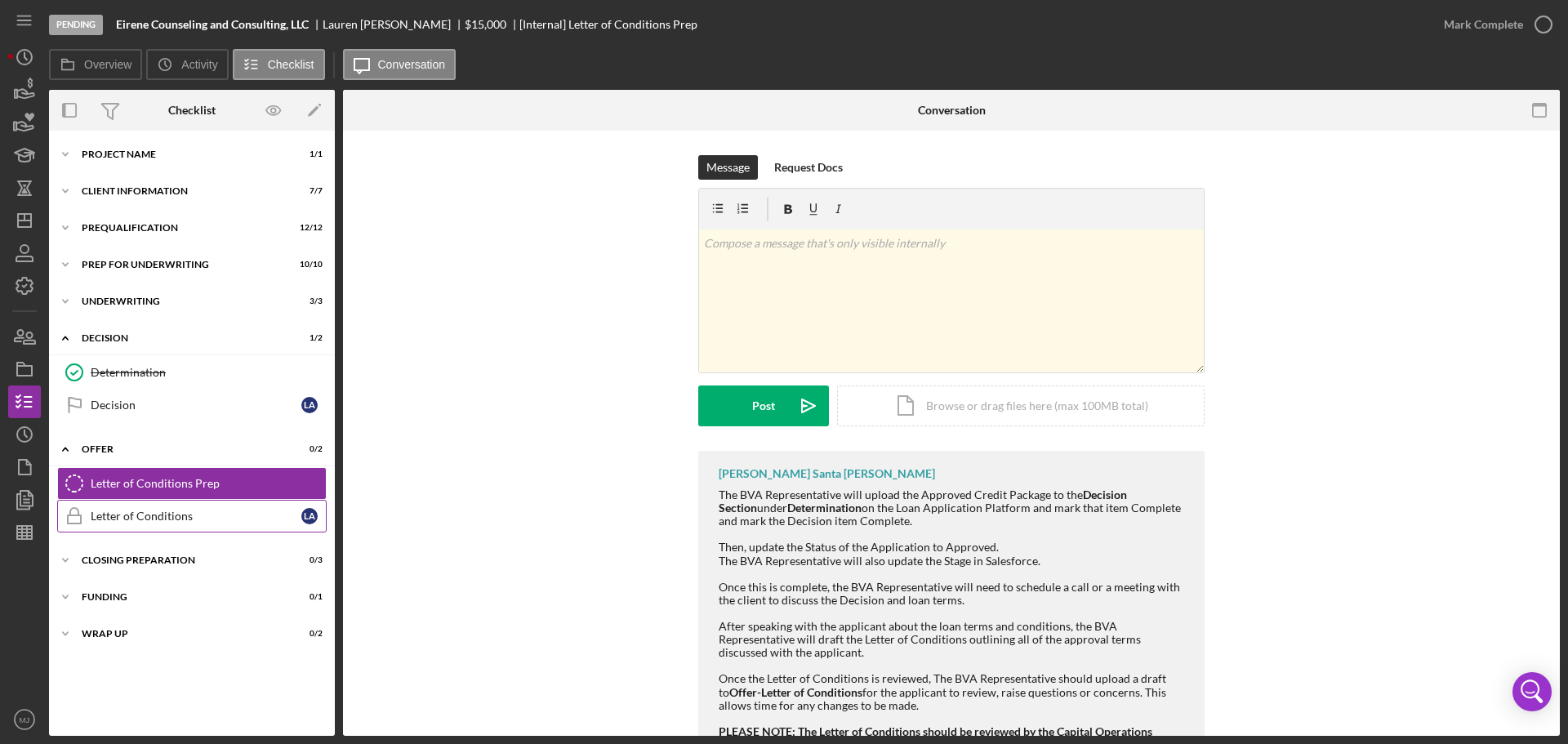
click at [144, 510] on div "Letter of Conditions" at bounding box center [196, 515] width 211 height 13
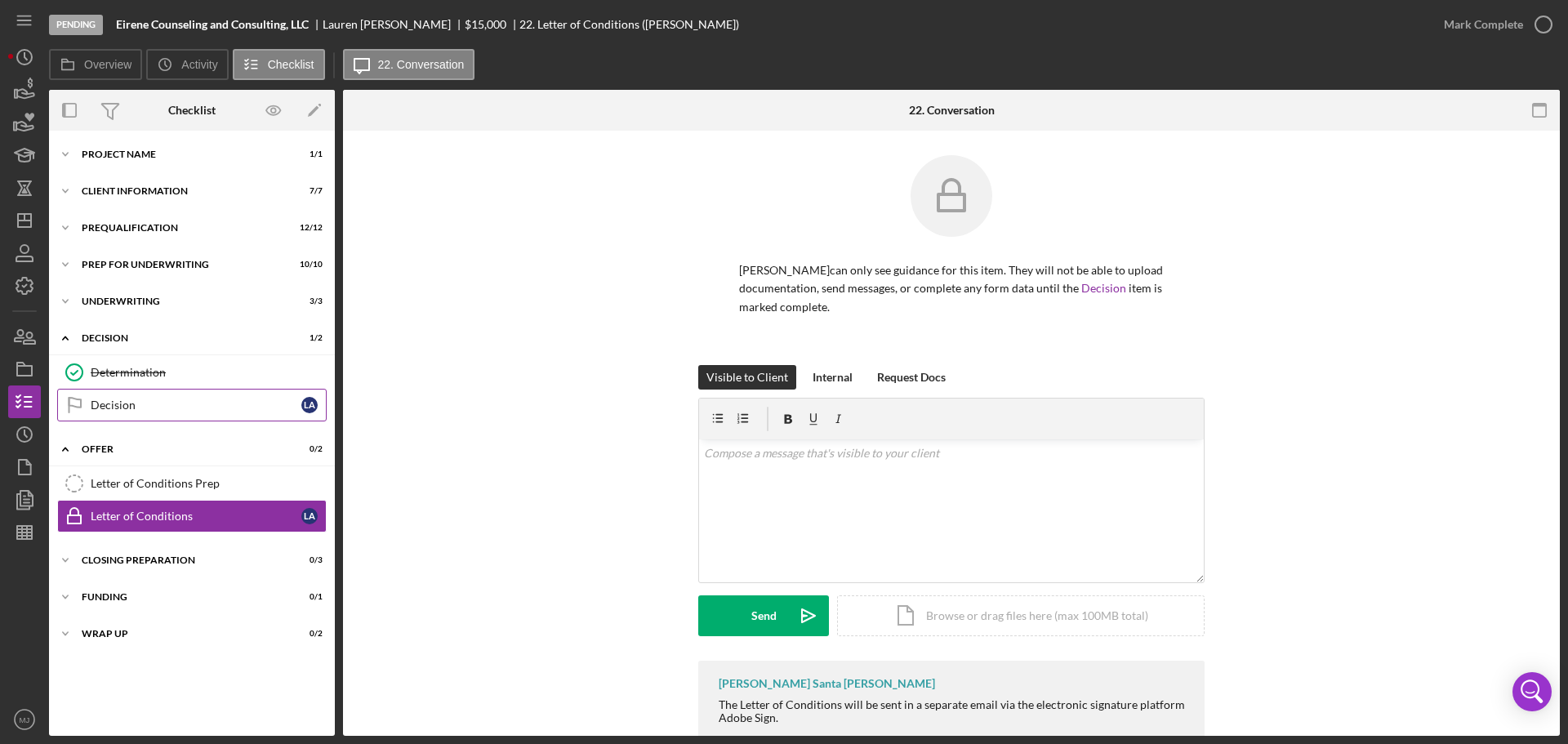
click at [117, 390] on link "Decision Decision L A" at bounding box center [192, 405] width 270 height 33
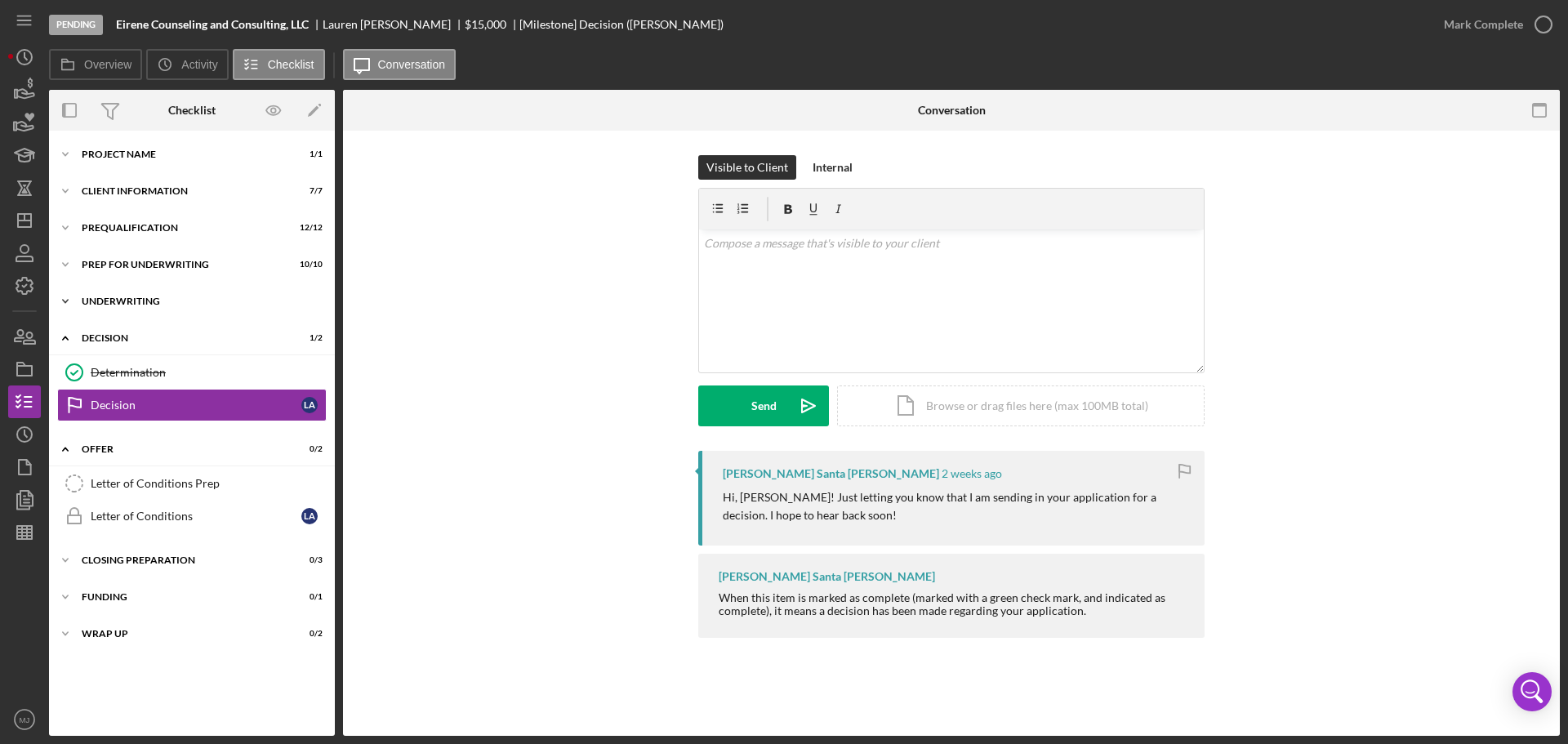
click at [131, 302] on div "Underwriting" at bounding box center [198, 302] width 232 height 10
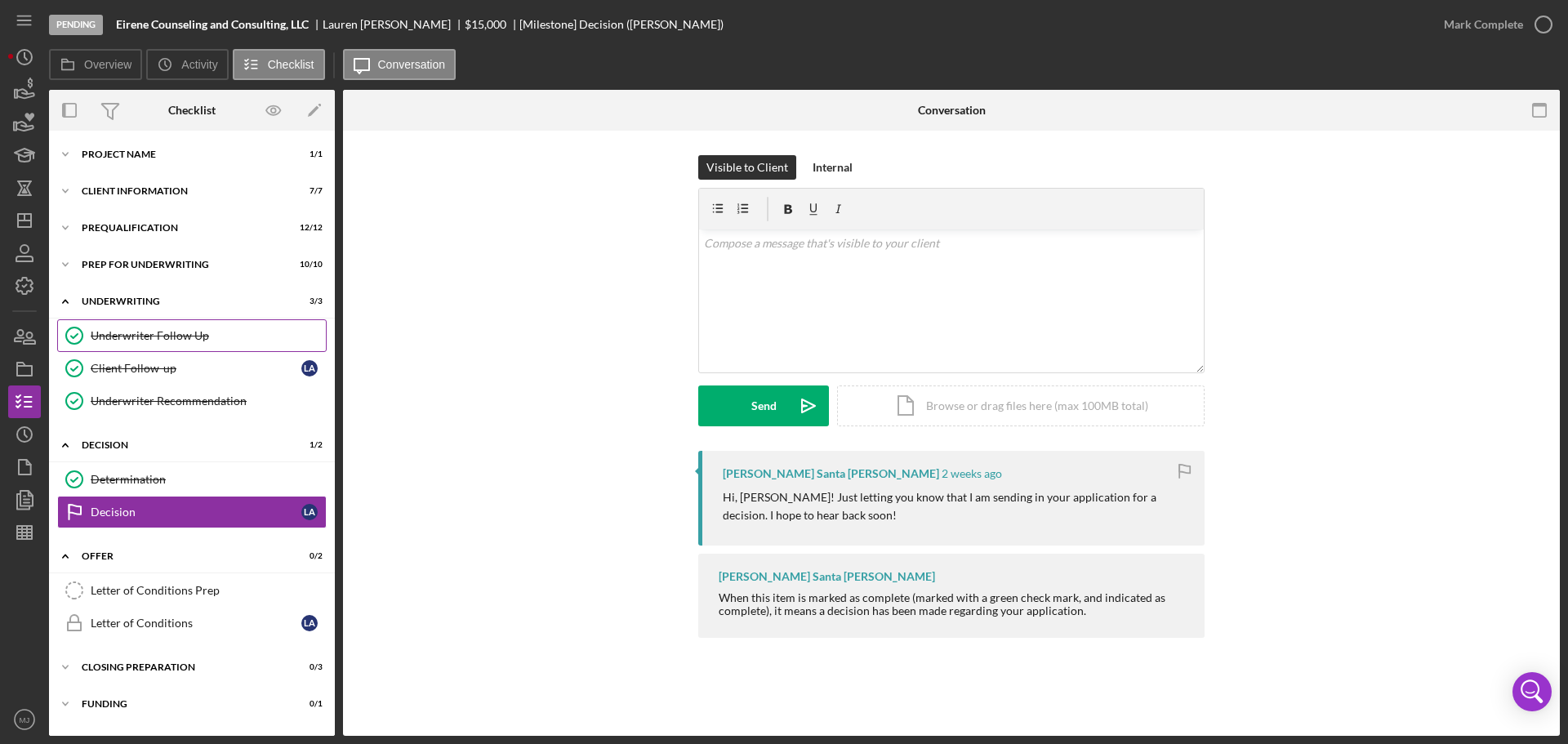
click at [132, 329] on div "Underwriter Follow Up" at bounding box center [208, 335] width 235 height 13
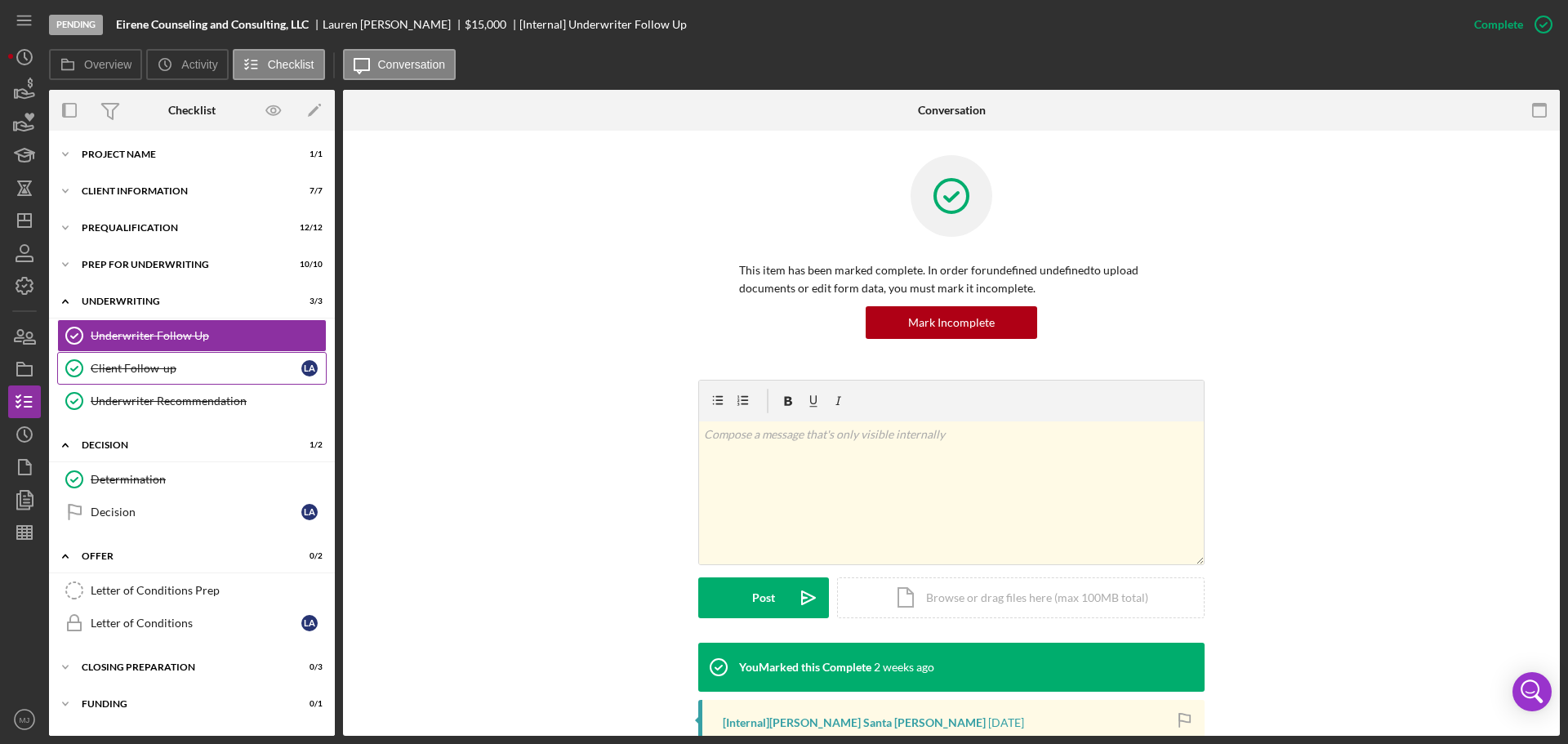
click at [137, 362] on div "Client Follow-up" at bounding box center [196, 368] width 211 height 13
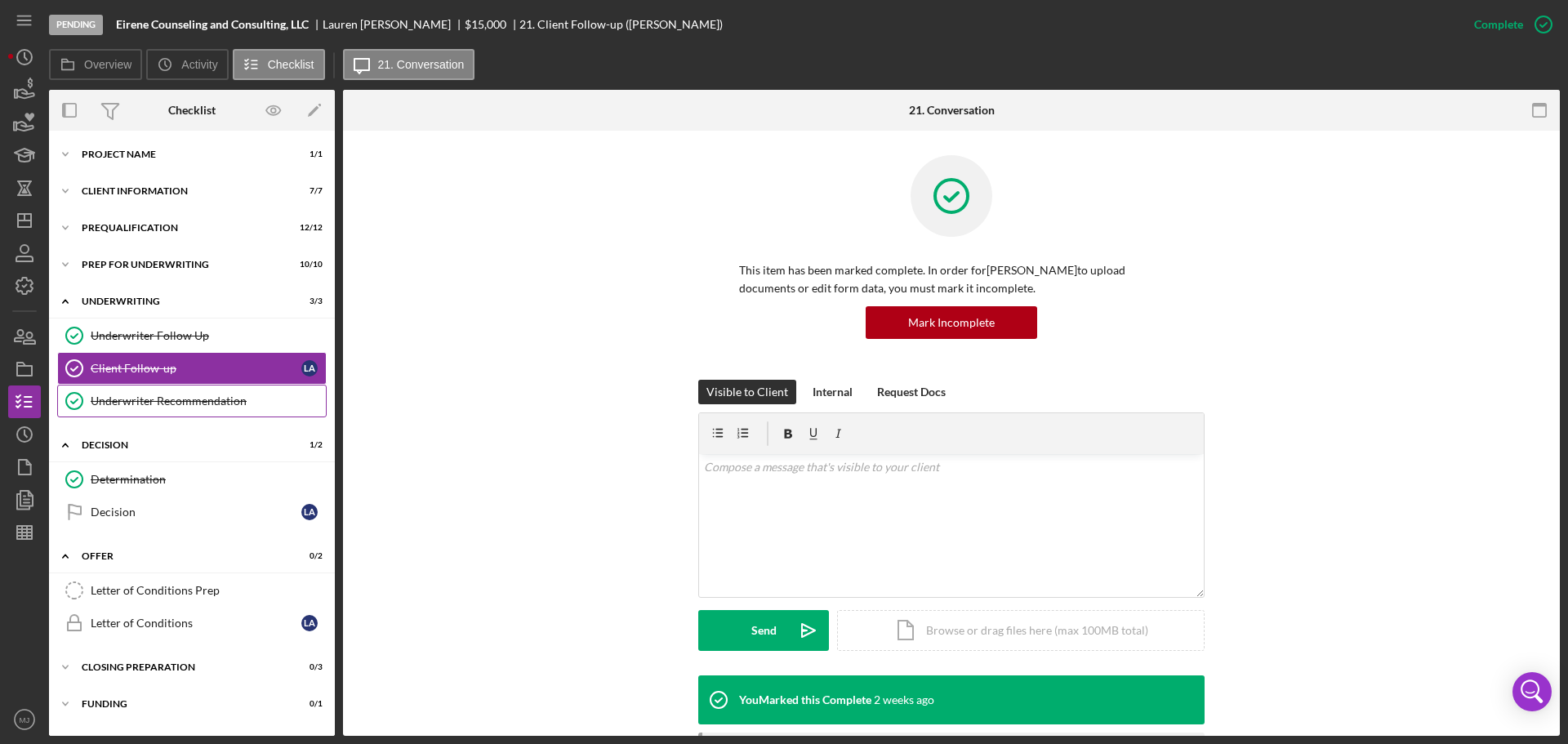
click at [151, 398] on div "Underwriter Recommendation" at bounding box center [208, 400] width 235 height 13
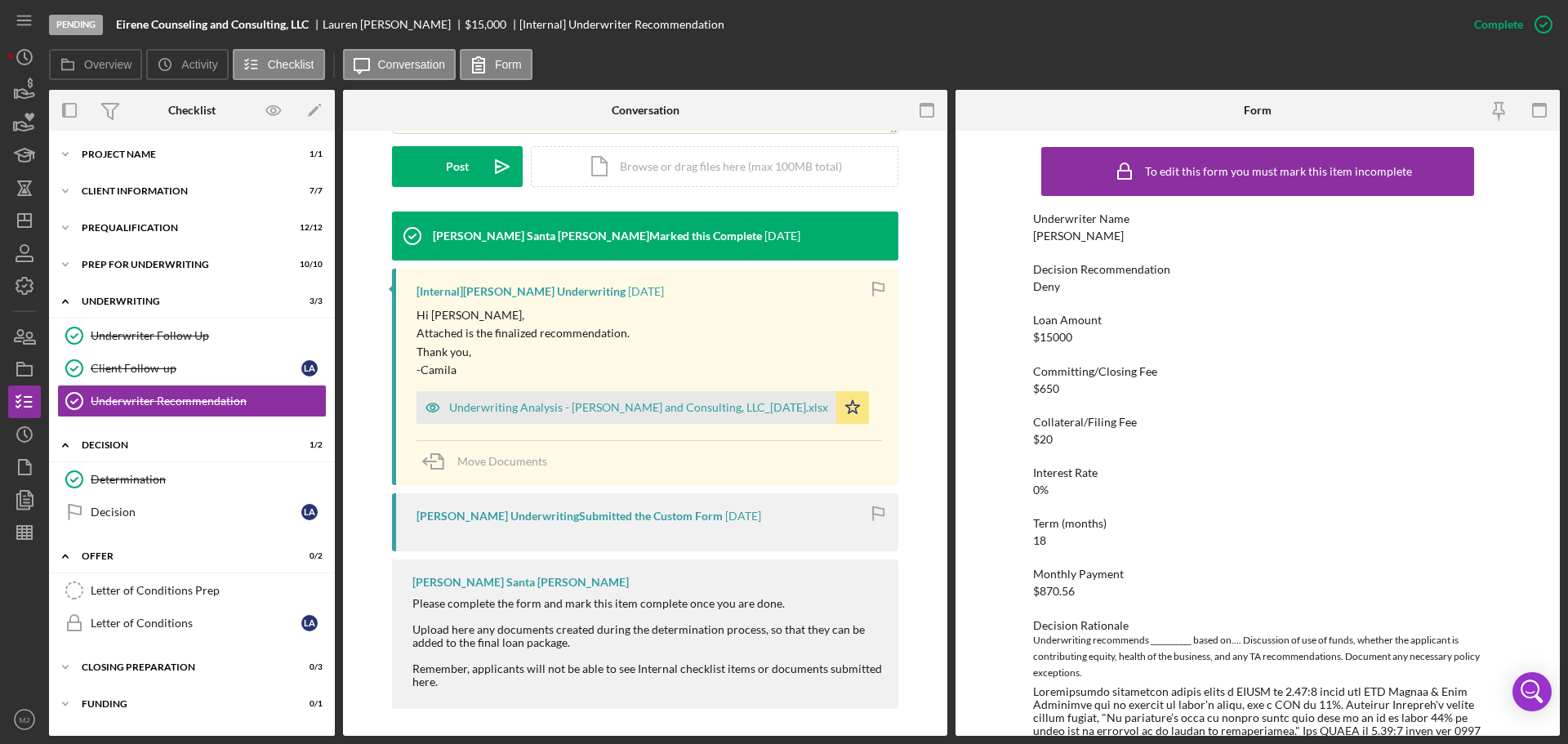
scroll to position [438, 0]
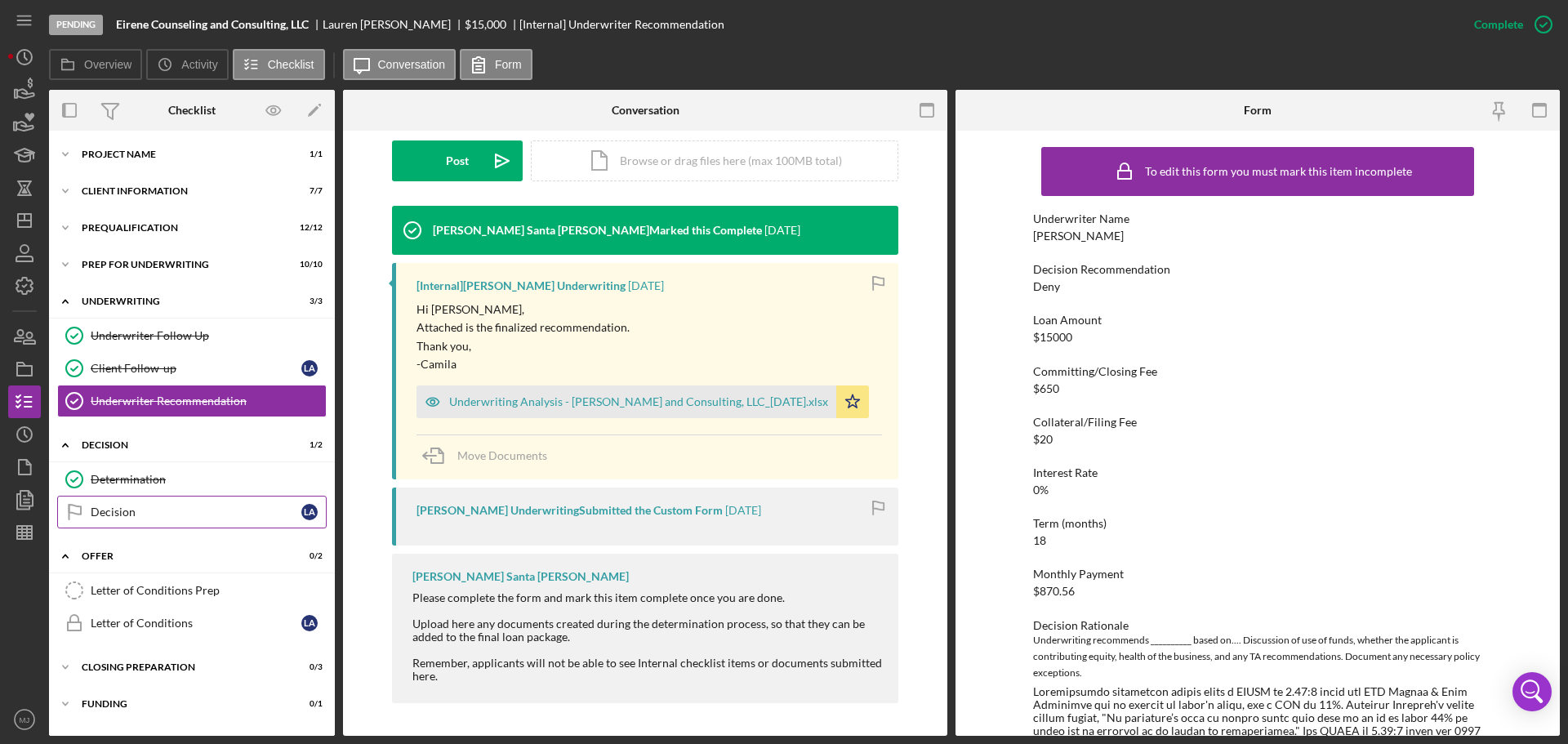
click at [115, 513] on div "Decision" at bounding box center [196, 511] width 211 height 13
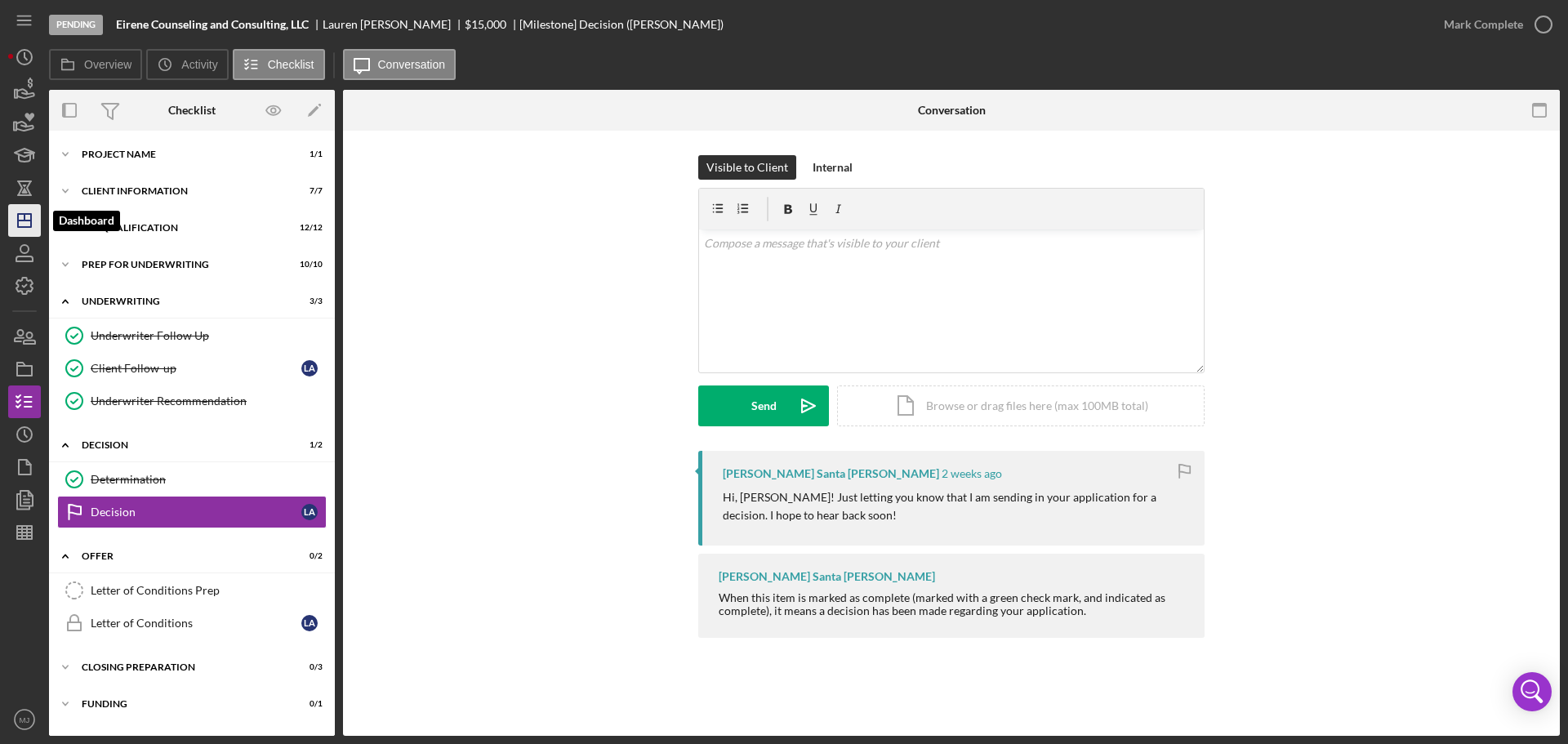
click at [22, 216] on icon "Icon/Dashboard" at bounding box center [24, 220] width 40 height 40
